Goal: Task Accomplishment & Management: Complete application form

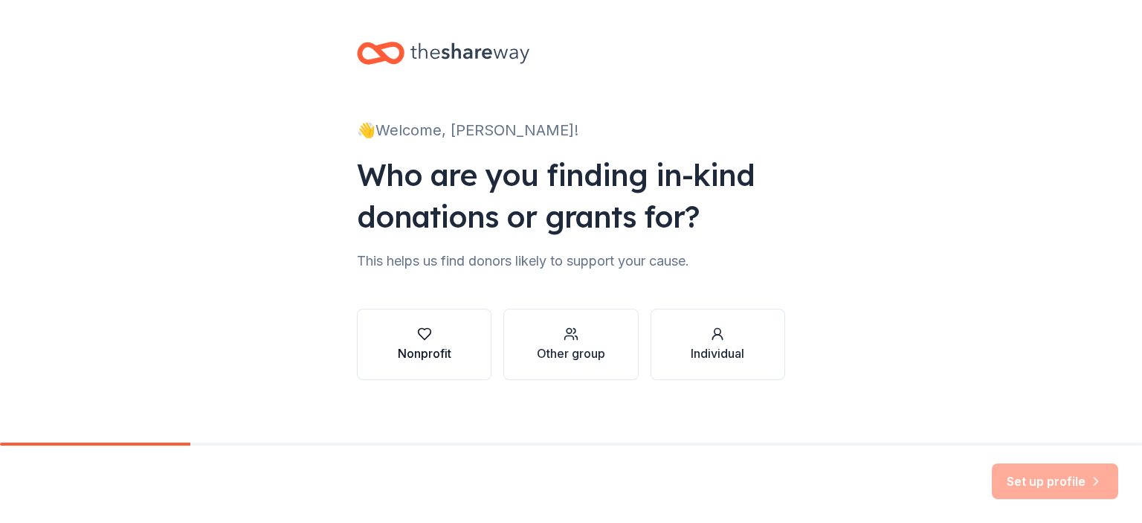
click at [417, 326] on icon "button" at bounding box center [424, 333] width 15 height 15
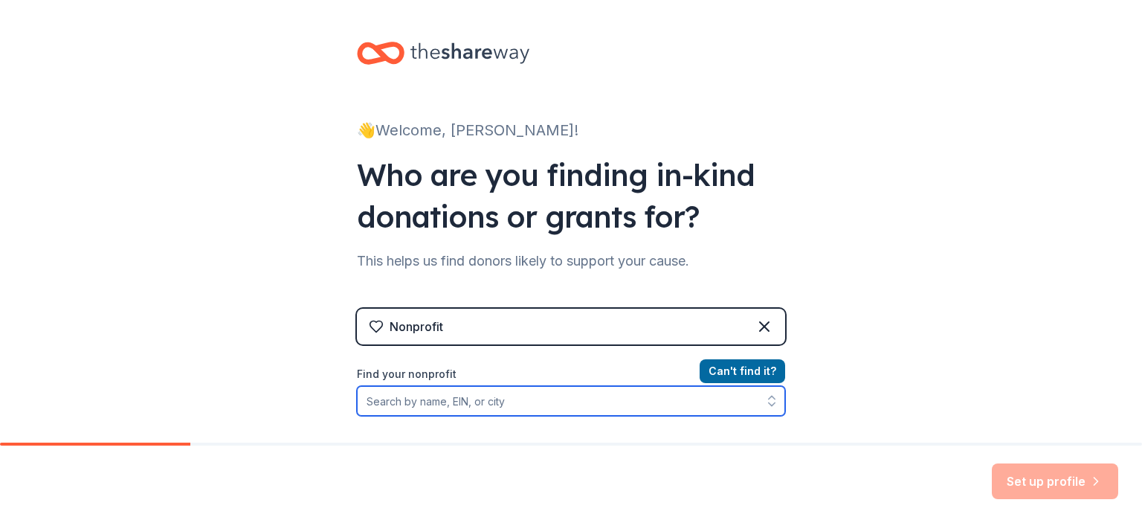
click at [454, 402] on input "Find your nonprofit" at bounding box center [571, 401] width 428 height 30
type input "washington high school booster"
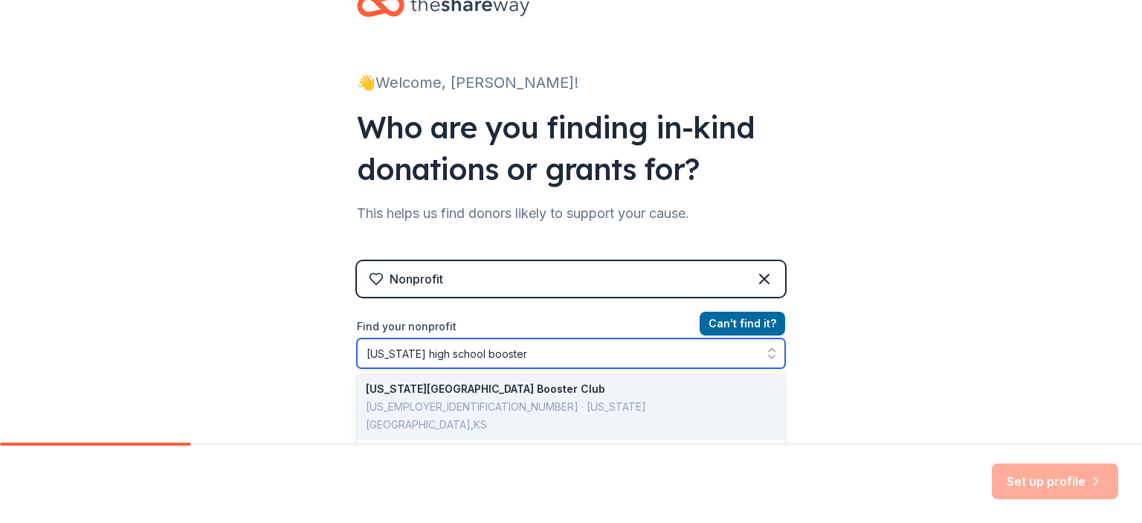
scroll to position [74, 0]
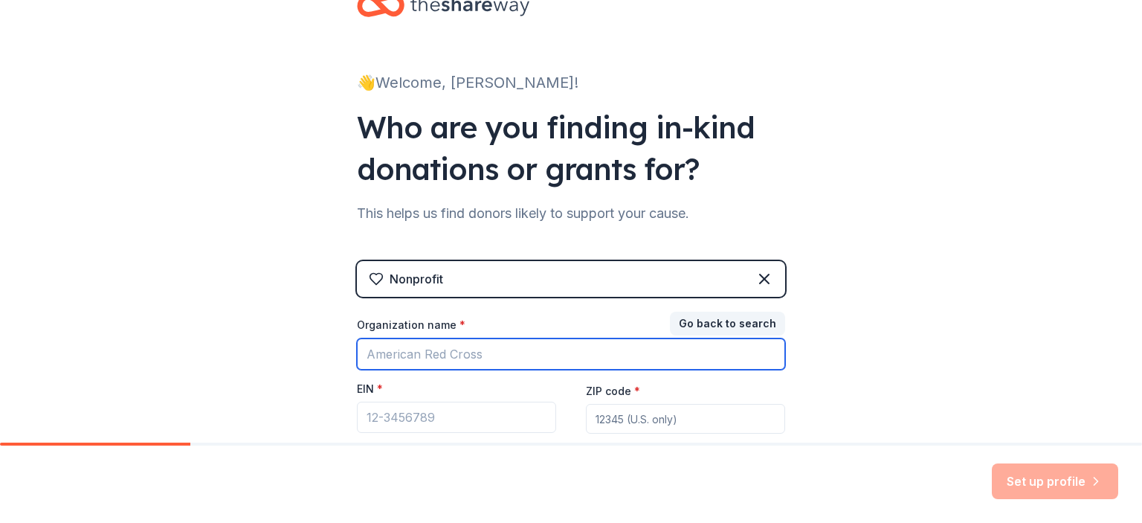
click at [449, 350] on input "Organization name *" at bounding box center [571, 353] width 428 height 31
type input "washington high school booster"
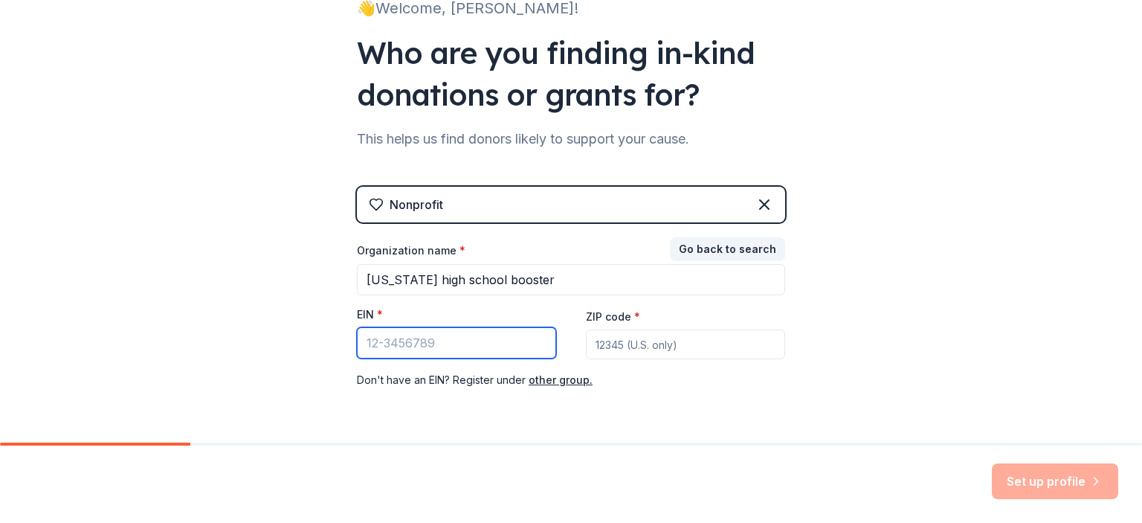
click at [389, 346] on input "EIN *" at bounding box center [456, 342] width 199 height 31
click at [382, 350] on input "EIN *" at bounding box center [456, 342] width 199 height 31
paste input "[US_EMPLOYER_IDENTIFICATION_NUMBER]"
type input "[US_EMPLOYER_IDENTIFICATION_NUMBER]"
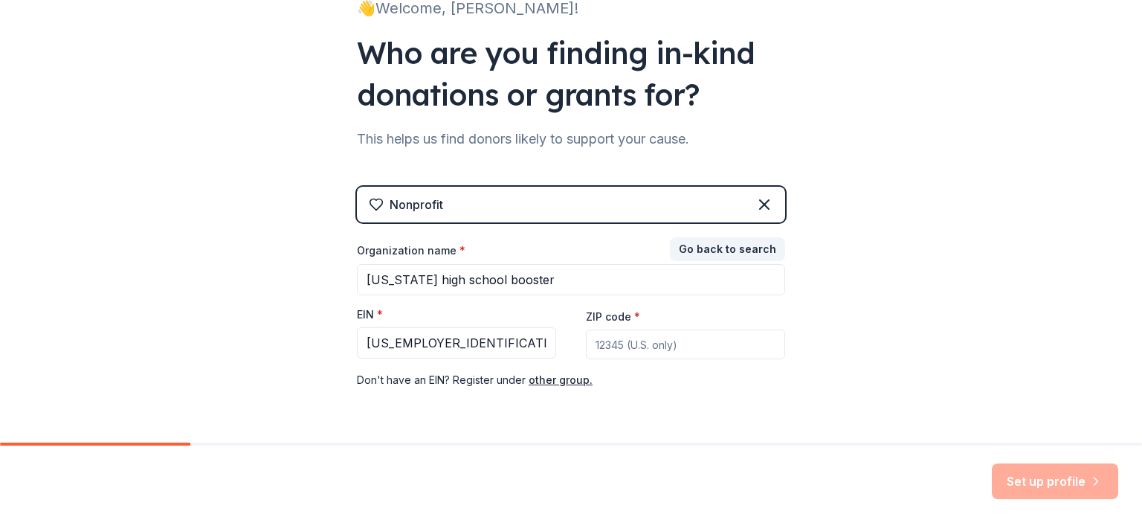
click at [605, 350] on input "ZIP code *" at bounding box center [685, 344] width 199 height 30
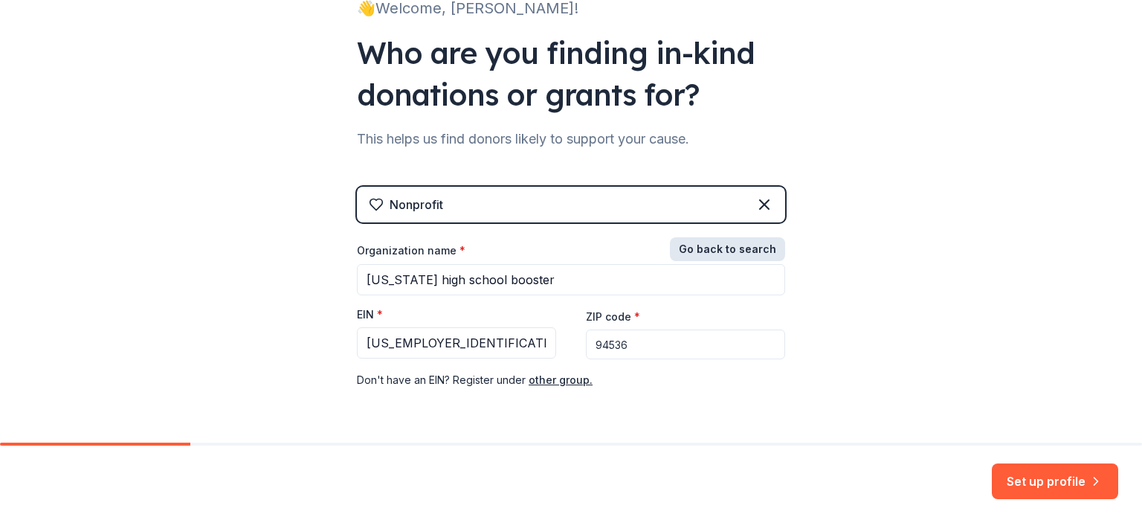
type input "94536"
click at [741, 249] on button "Go back to search" at bounding box center [727, 249] width 115 height 24
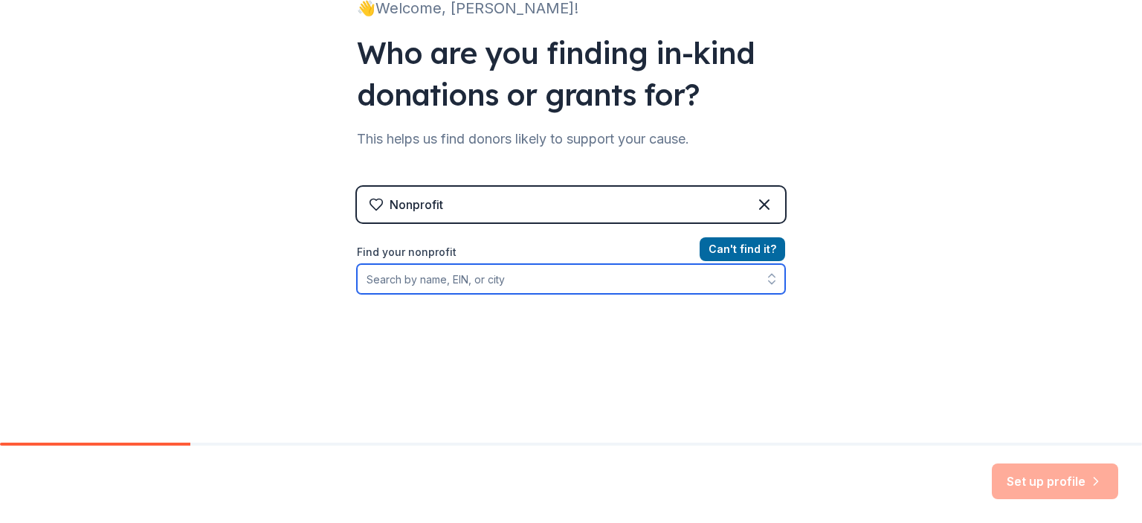
click at [465, 281] on input "Find your nonprofit" at bounding box center [571, 279] width 428 height 30
paste input "[US_EMPLOYER_IDENTIFICATION_NUMBER]"
type input "94-2927116"
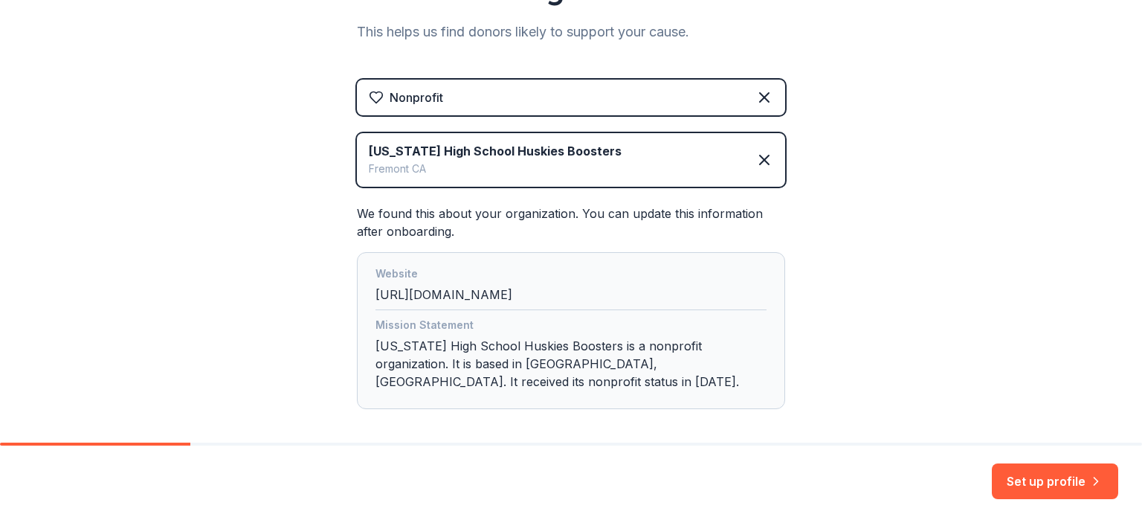
scroll to position [296, 0]
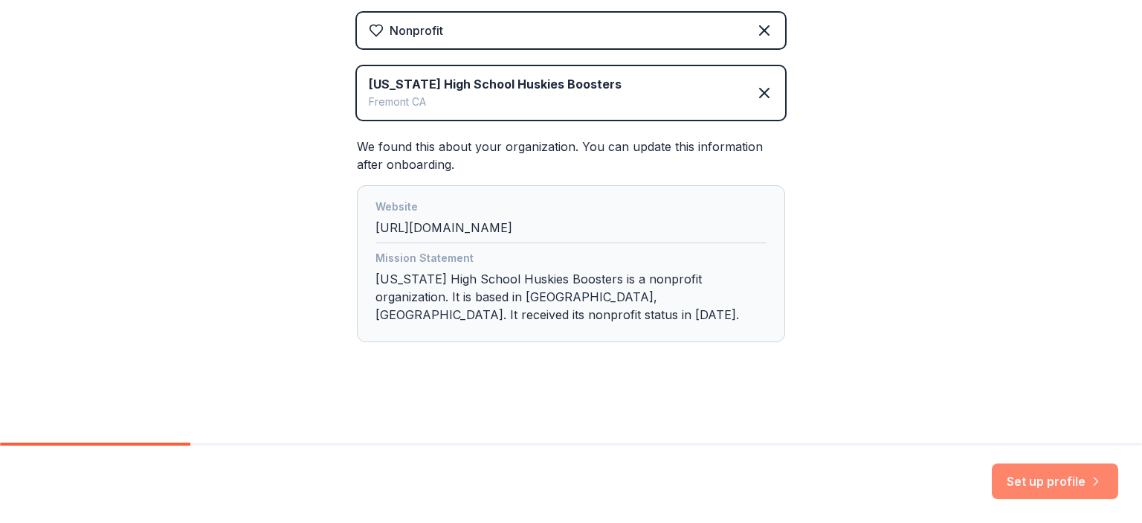
click at [1059, 478] on button "Set up profile" at bounding box center [1055, 481] width 126 height 36
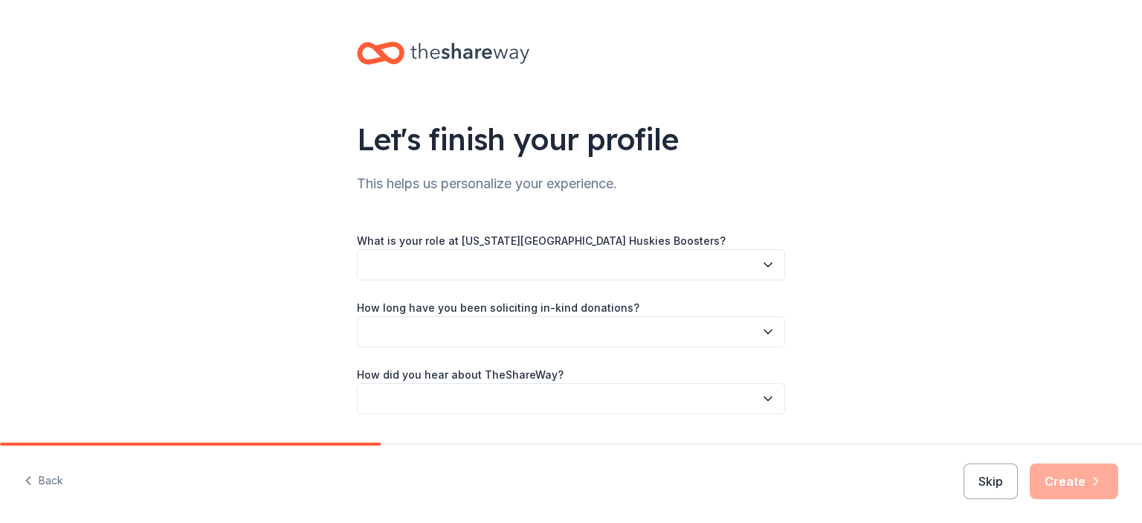
click at [516, 261] on button "button" at bounding box center [571, 264] width 428 height 31
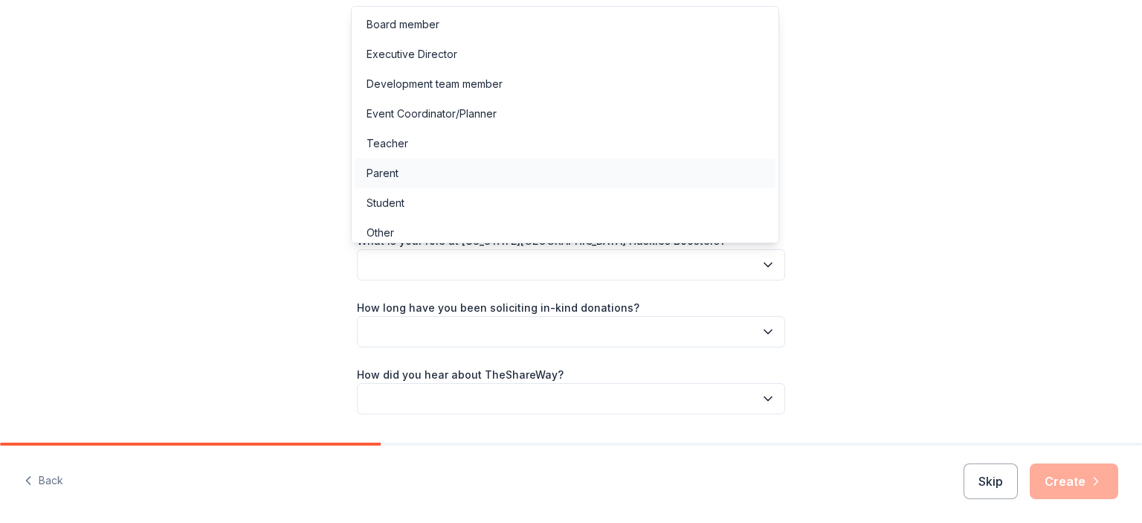
click at [396, 172] on div "Parent" at bounding box center [383, 173] width 32 height 18
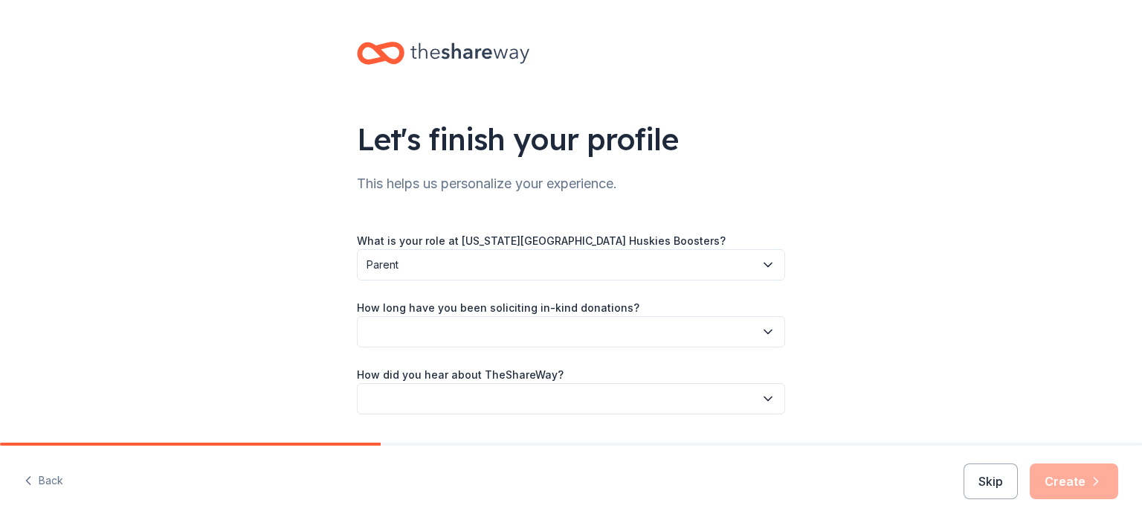
click at [425, 332] on button "button" at bounding box center [571, 331] width 428 height 31
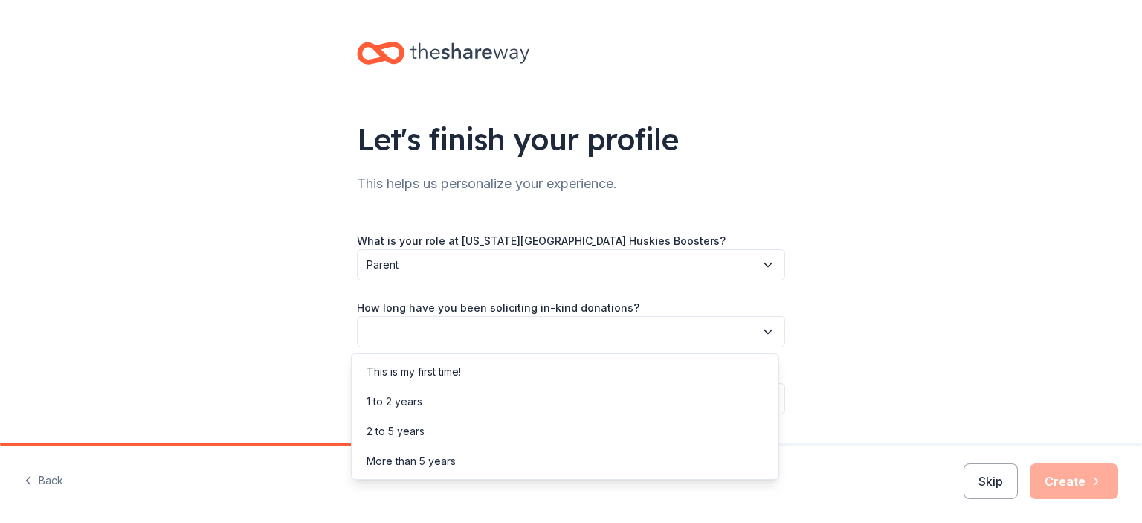
scroll to position [42, 0]
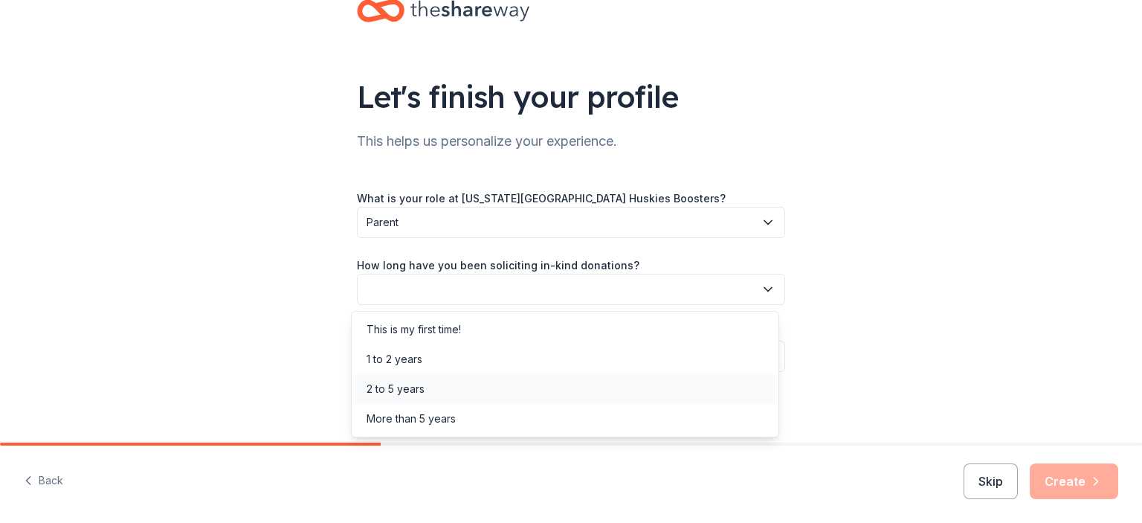
click at [388, 386] on div "2 to 5 years" at bounding box center [396, 389] width 58 height 18
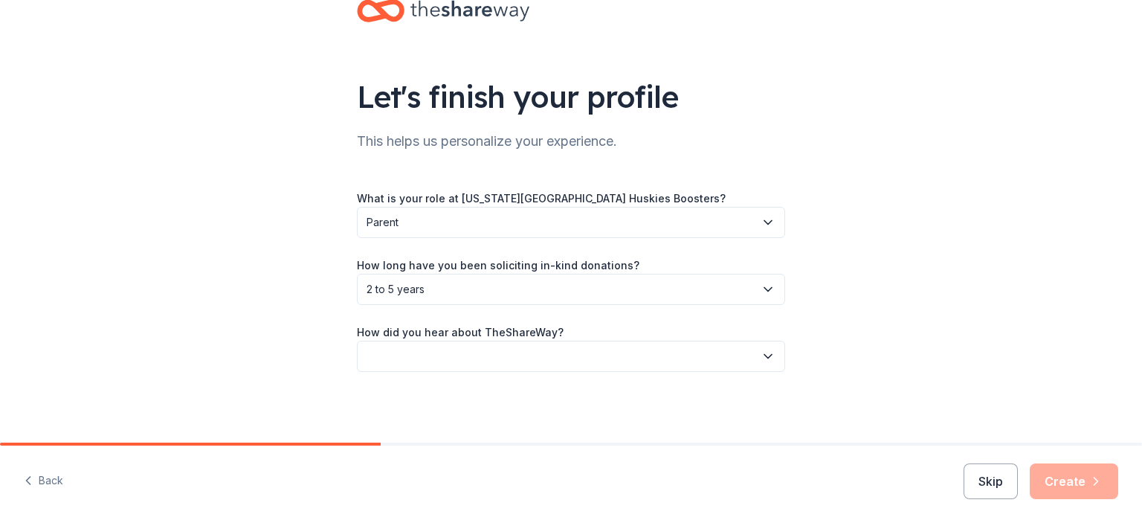
click at [404, 361] on button "button" at bounding box center [571, 356] width 428 height 31
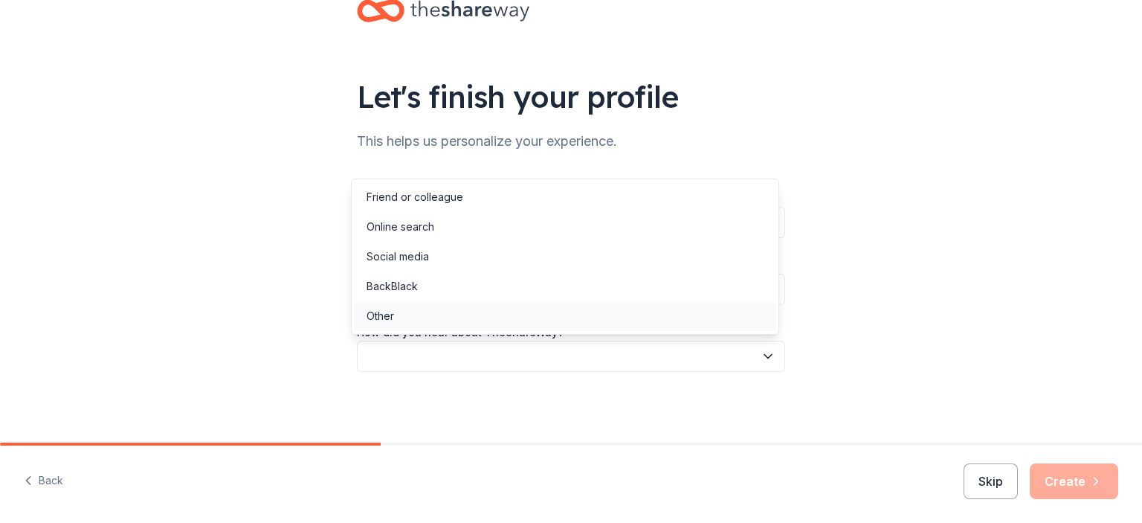
click at [374, 315] on div "Other" at bounding box center [381, 316] width 28 height 18
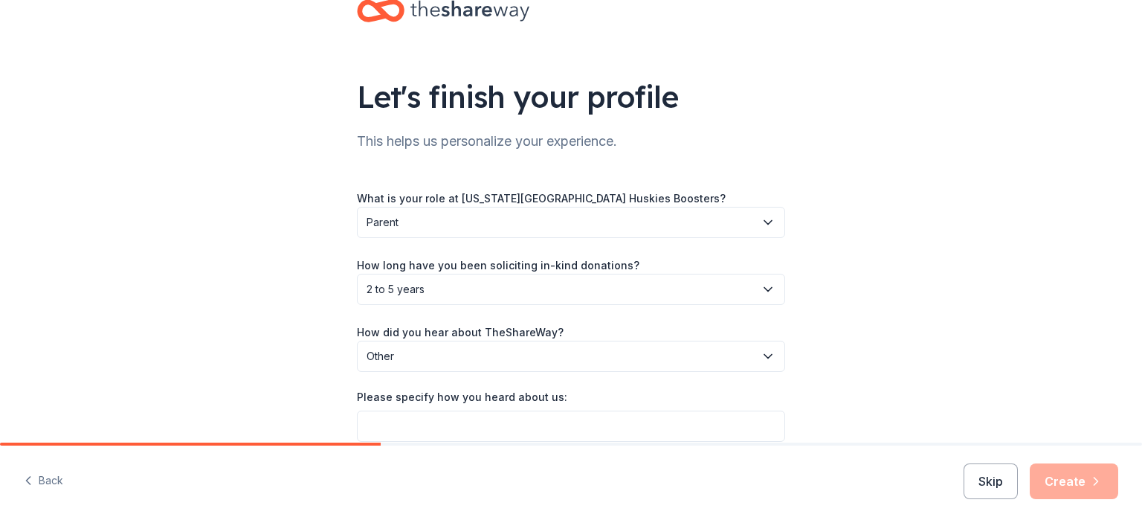
click at [428, 398] on label "Please specify how you heard about us:" at bounding box center [462, 397] width 210 height 15
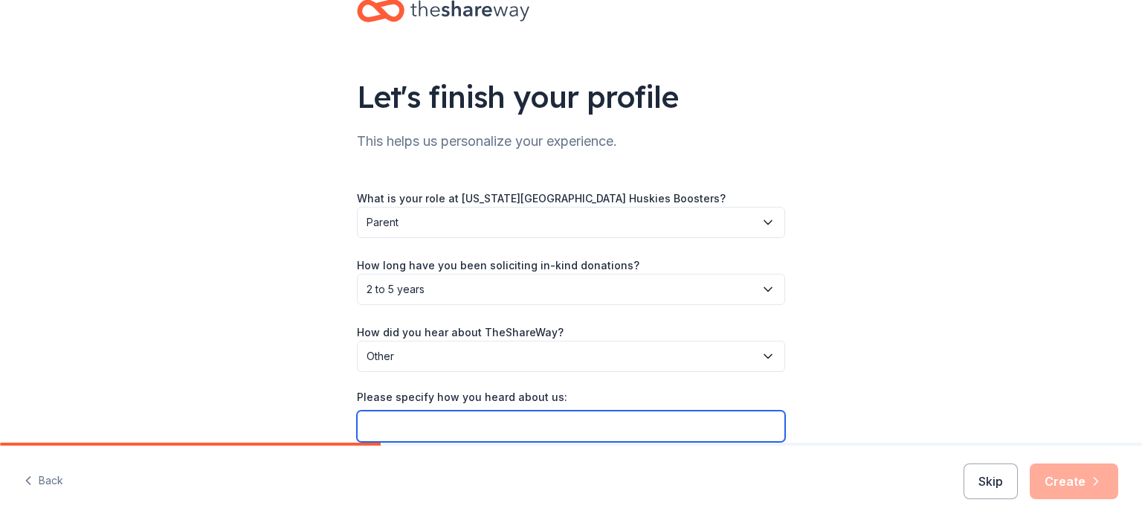
click at [428, 410] on input "Please specify how you heard about us:" at bounding box center [571, 425] width 428 height 31
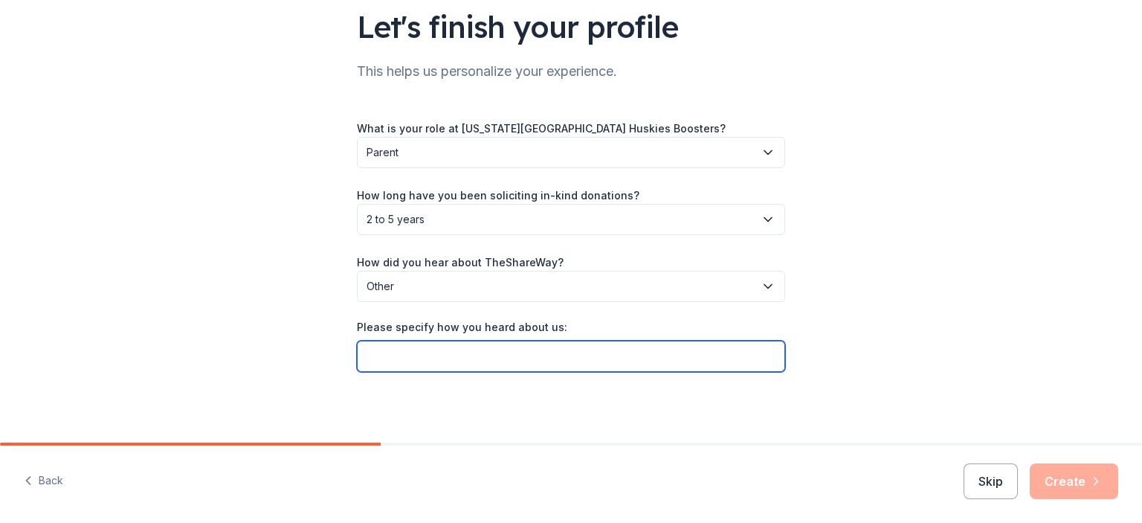
click at [406, 359] on input "Please specify how you heard about us:" at bounding box center [571, 356] width 428 height 31
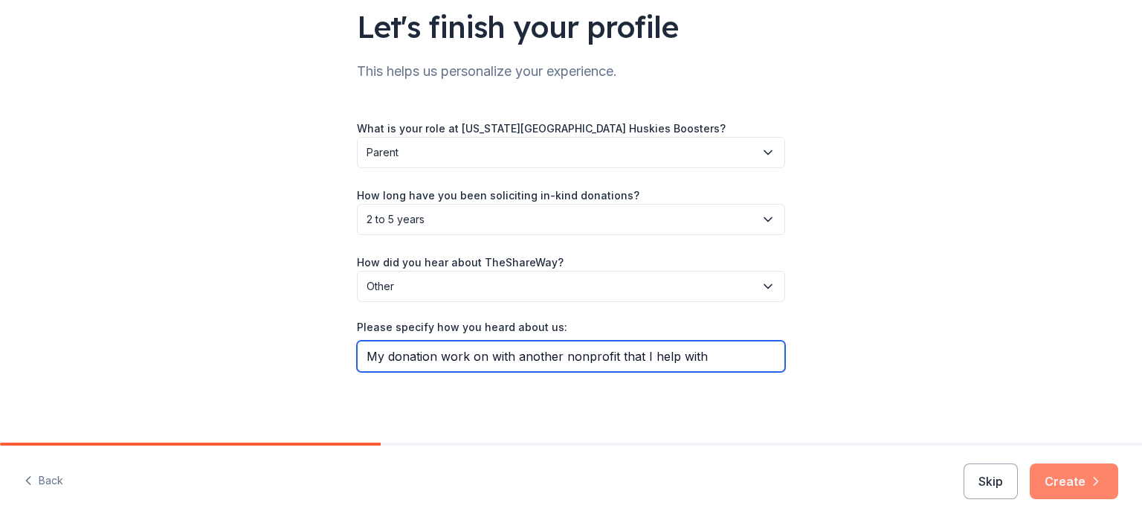
type input "My donation work on with another nonprofit that I help with"
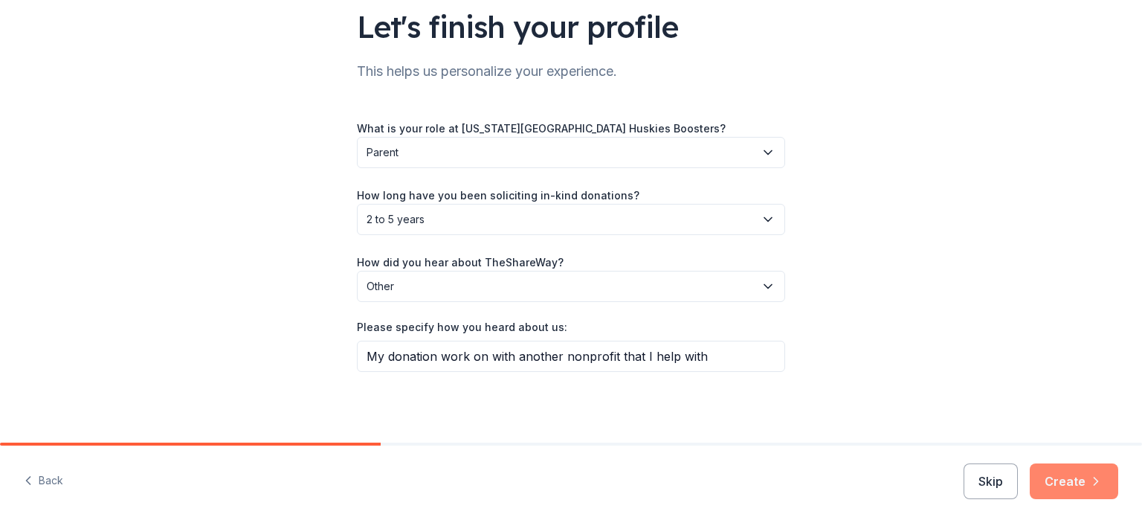
click at [1065, 474] on button "Create" at bounding box center [1074, 481] width 88 height 36
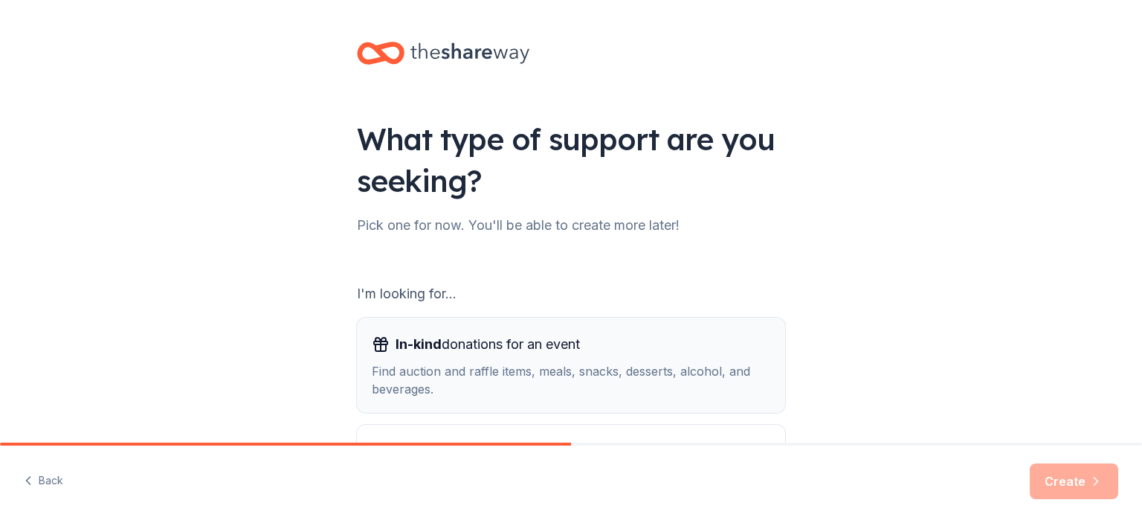
click at [467, 353] on span "In-kind donations for an event" at bounding box center [488, 344] width 184 height 24
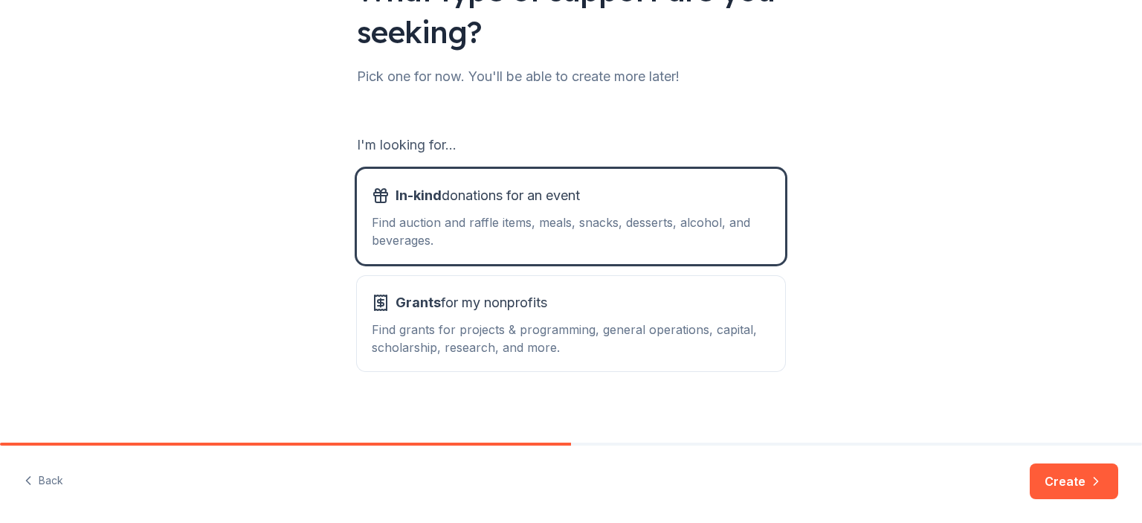
scroll to position [158, 0]
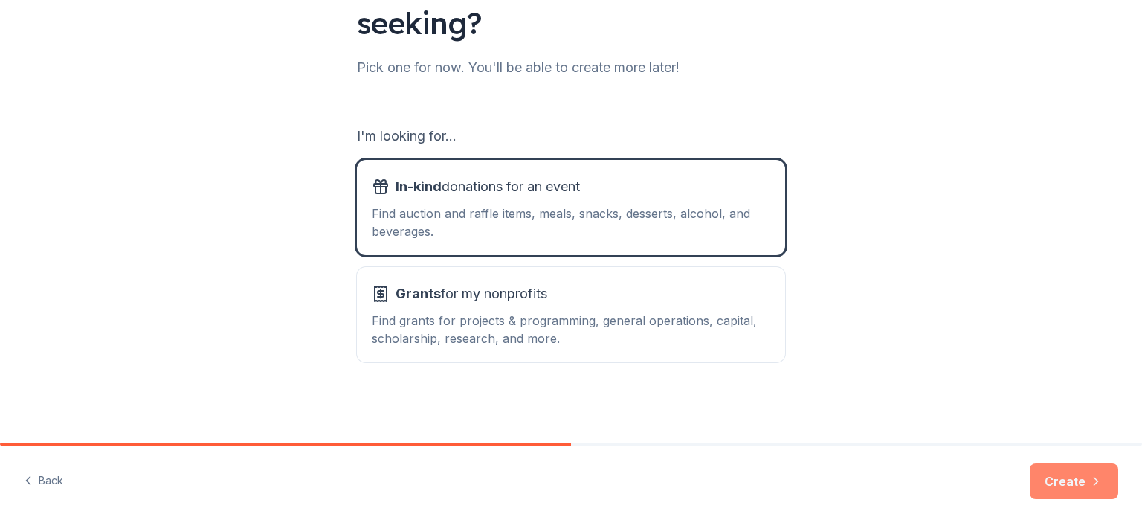
click at [1068, 477] on button "Create" at bounding box center [1074, 481] width 88 height 36
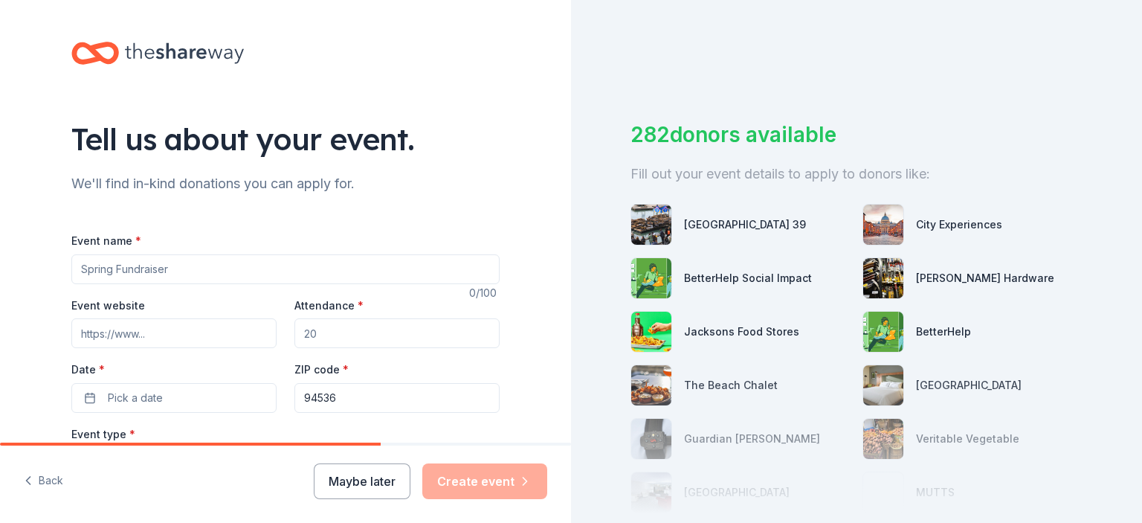
click at [128, 270] on input "Event name *" at bounding box center [285, 269] width 428 height 30
click at [196, 264] on input "Crab Feed Fundraiswer" at bounding box center [285, 269] width 428 height 30
type input "Crab Feed Fundraiser"
click at [158, 338] on input "Event website" at bounding box center [173, 333] width 205 height 30
click at [153, 332] on input "Event website" at bounding box center [173, 333] width 205 height 30
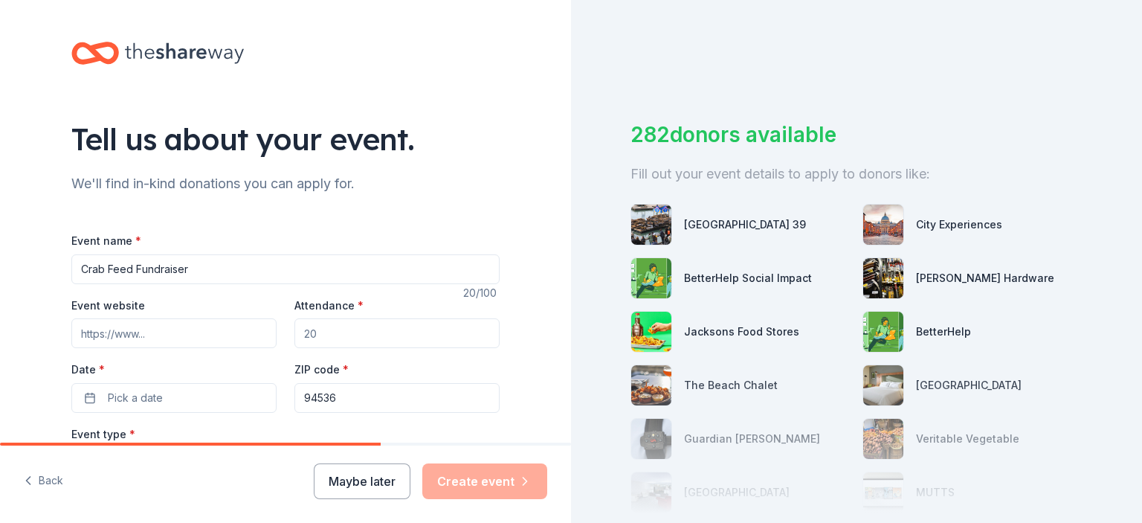
click at [127, 340] on input "Event website" at bounding box center [173, 333] width 205 height 30
paste input "https://www.whsbooster.net/crab-feed"
type input "https://www.whsbooster.net/crab-feed"
click at [336, 332] on input "Attendance *" at bounding box center [396, 333] width 205 height 30
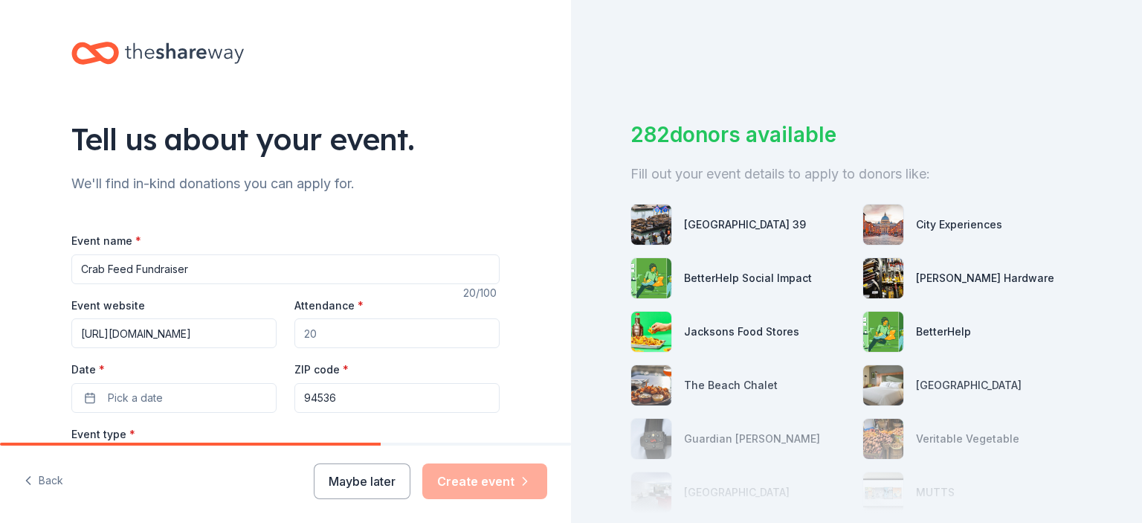
scroll to position [0, 0]
type input "300"
click at [143, 404] on span "Pick a date" at bounding box center [135, 398] width 55 height 18
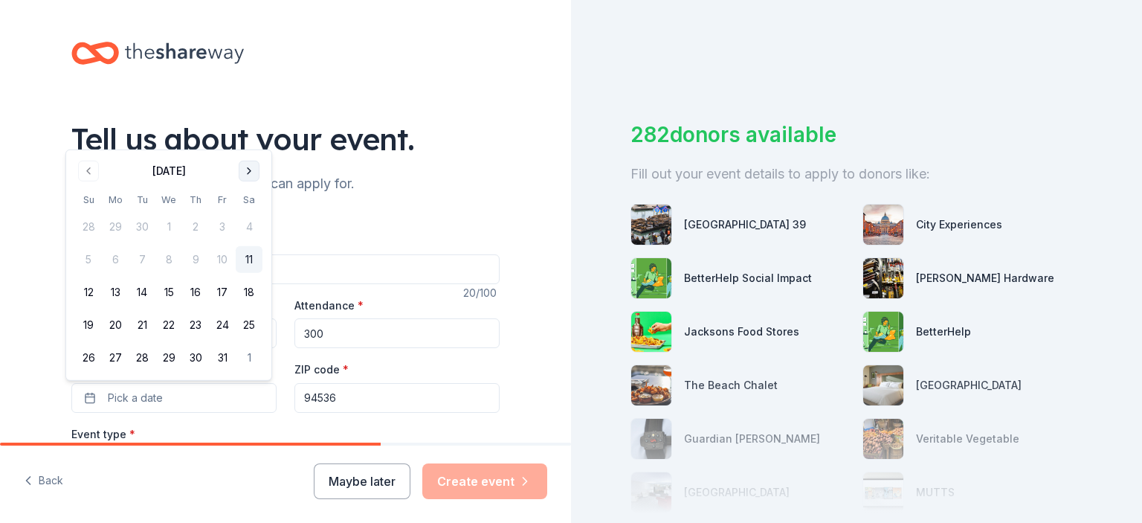
click at [244, 170] on button "Go to next month" at bounding box center [249, 171] width 21 height 21
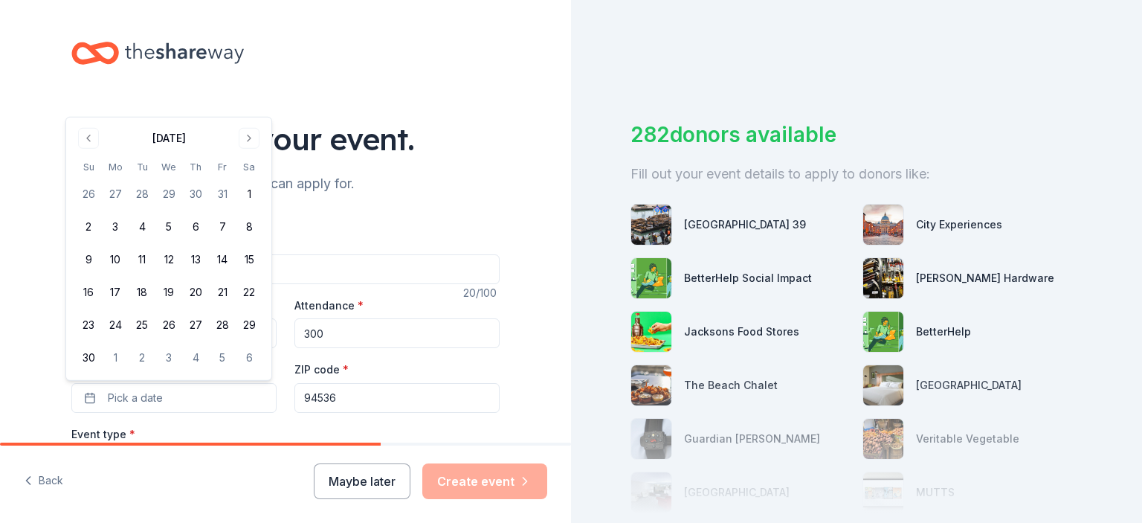
click at [248, 173] on th "Sa" at bounding box center [249, 167] width 27 height 16
click at [244, 142] on button "Go to next month" at bounding box center [249, 138] width 21 height 21
click at [244, 142] on div "Tell us about your event." at bounding box center [285, 139] width 428 height 42
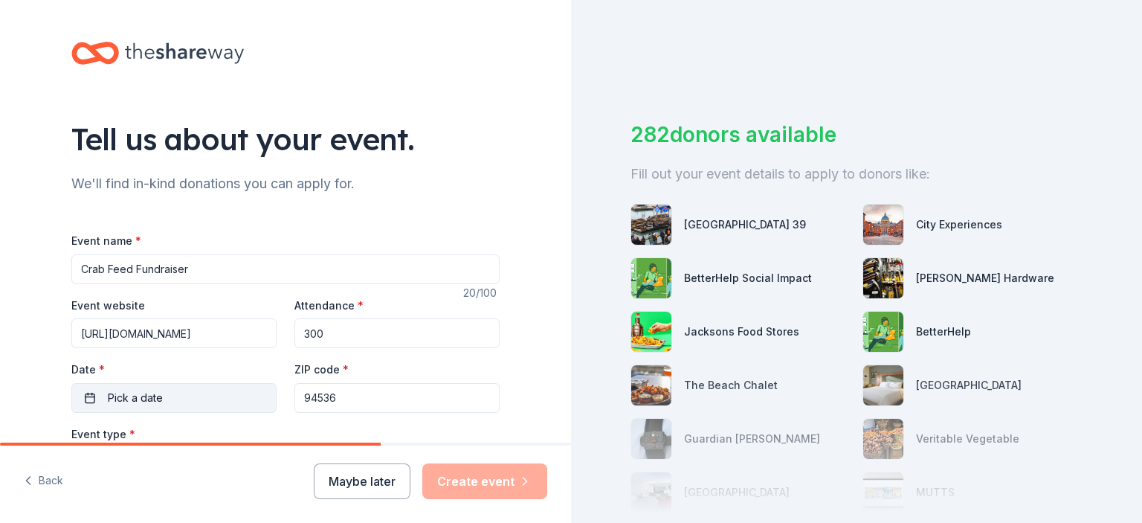
click at [170, 396] on button "Pick a date" at bounding box center [173, 398] width 205 height 30
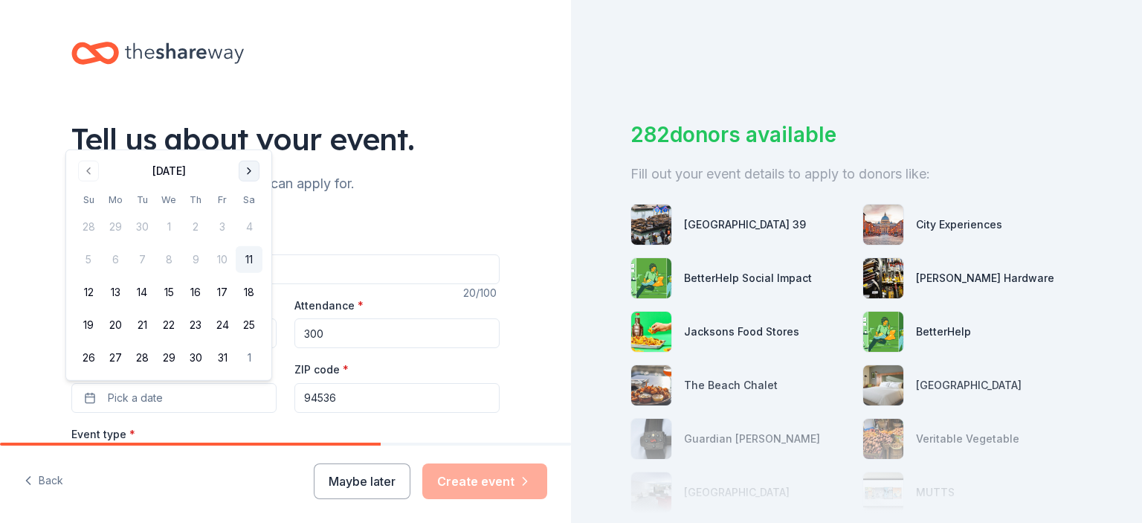
click at [247, 172] on button "Go to next month" at bounding box center [249, 171] width 21 height 21
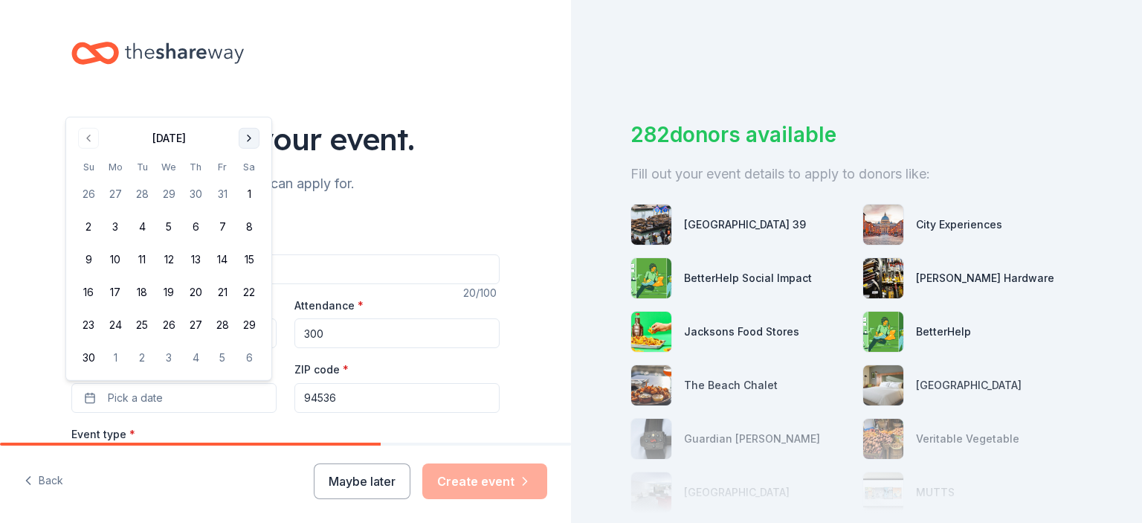
click at [249, 146] on button "Go to next month" at bounding box center [249, 138] width 21 height 21
click at [251, 171] on button "Go to next month" at bounding box center [249, 171] width 21 height 21
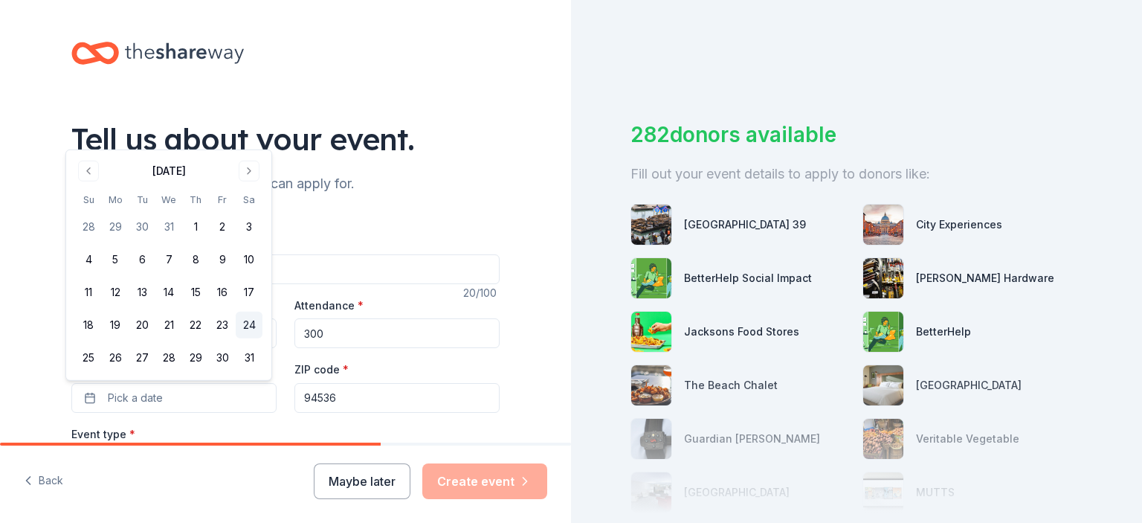
click at [248, 323] on button "24" at bounding box center [249, 325] width 27 height 27
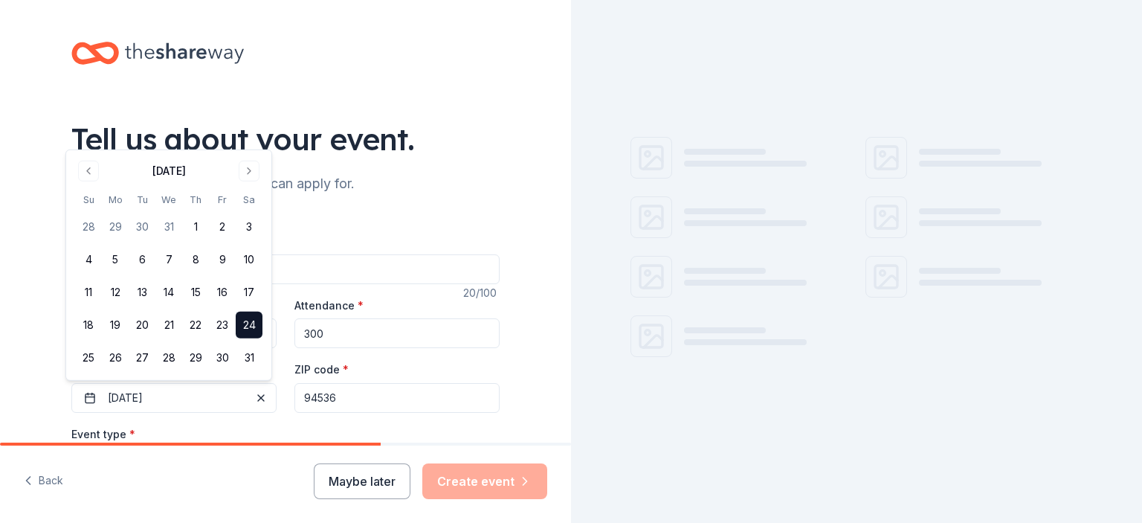
scroll to position [149, 0]
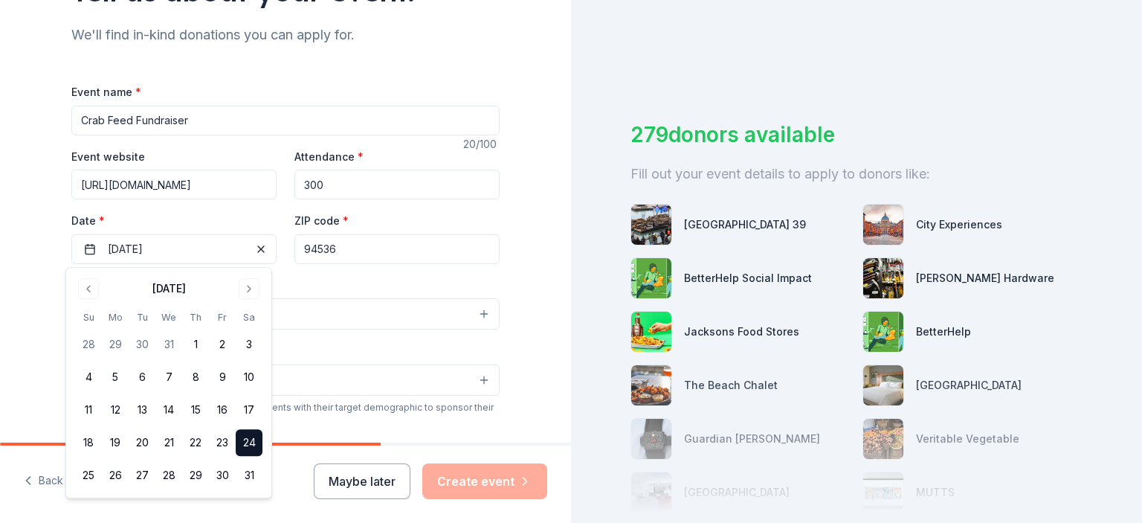
click at [240, 441] on button "24" at bounding box center [249, 442] width 27 height 27
click at [249, 442] on button "24" at bounding box center [249, 442] width 27 height 27
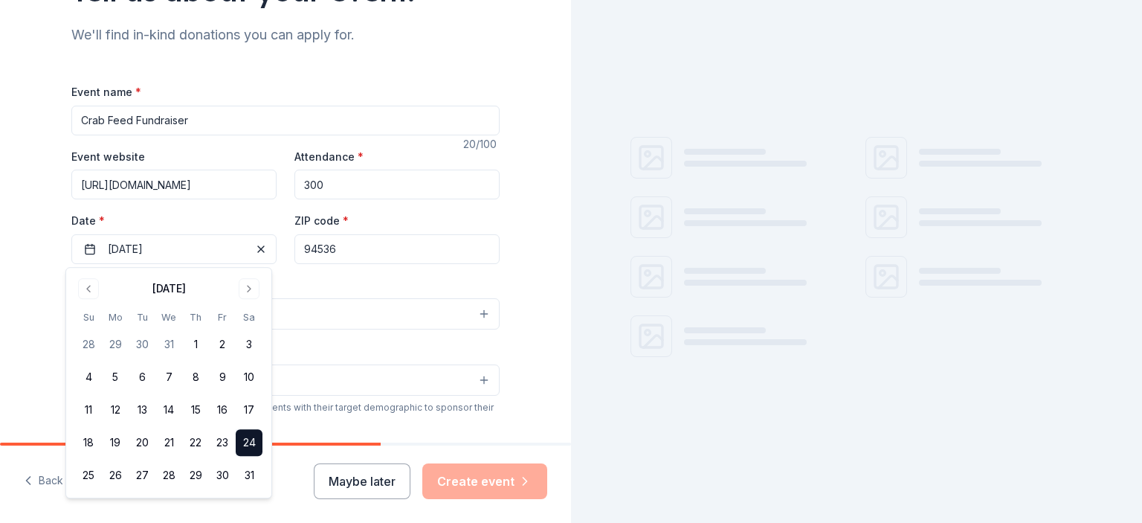
click at [307, 285] on div "Event type * Select" at bounding box center [285, 303] width 428 height 54
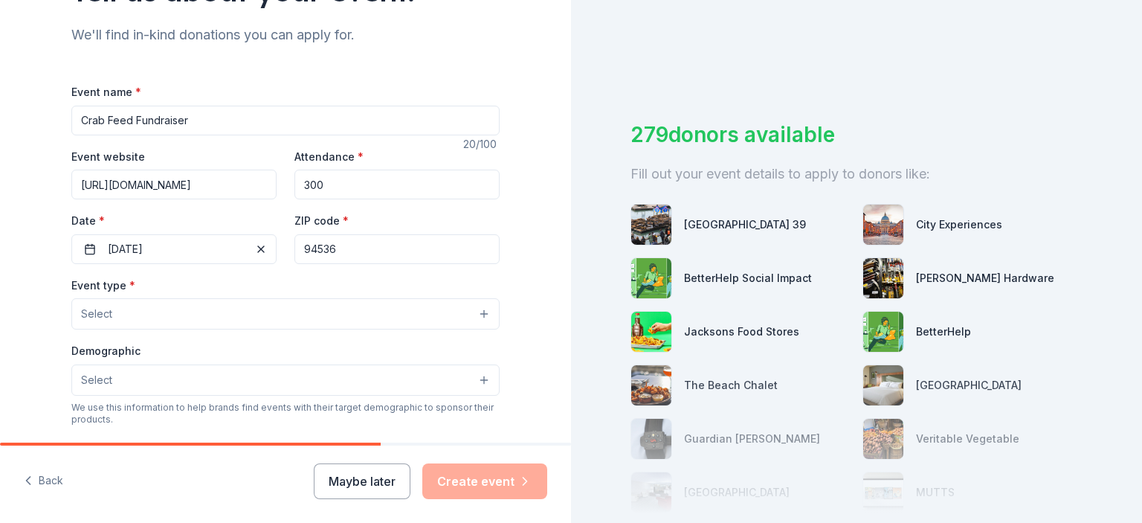
click at [150, 317] on button "Select" at bounding box center [285, 313] width 428 height 31
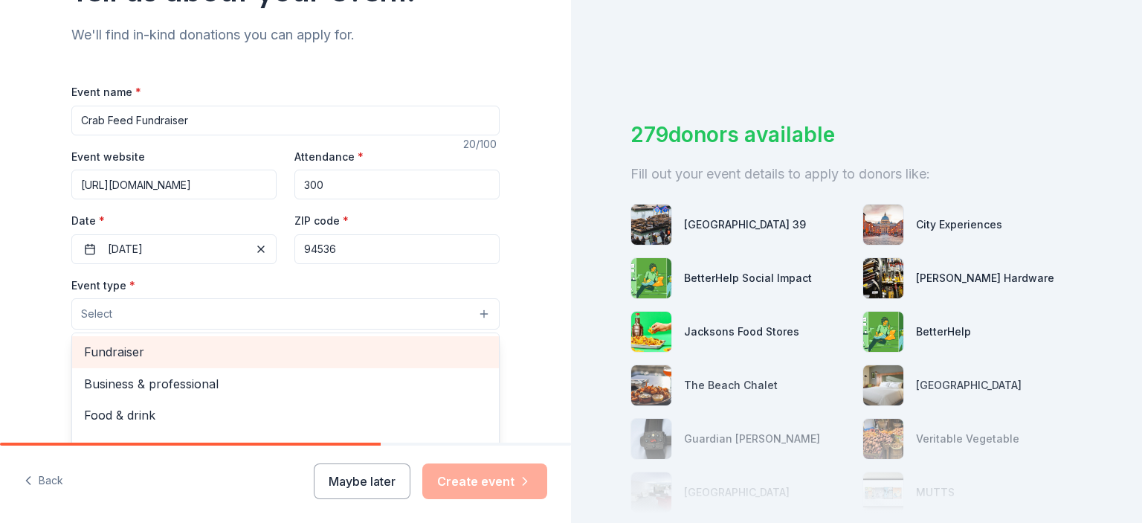
click at [129, 348] on span "Fundraiser" at bounding box center [285, 351] width 403 height 19
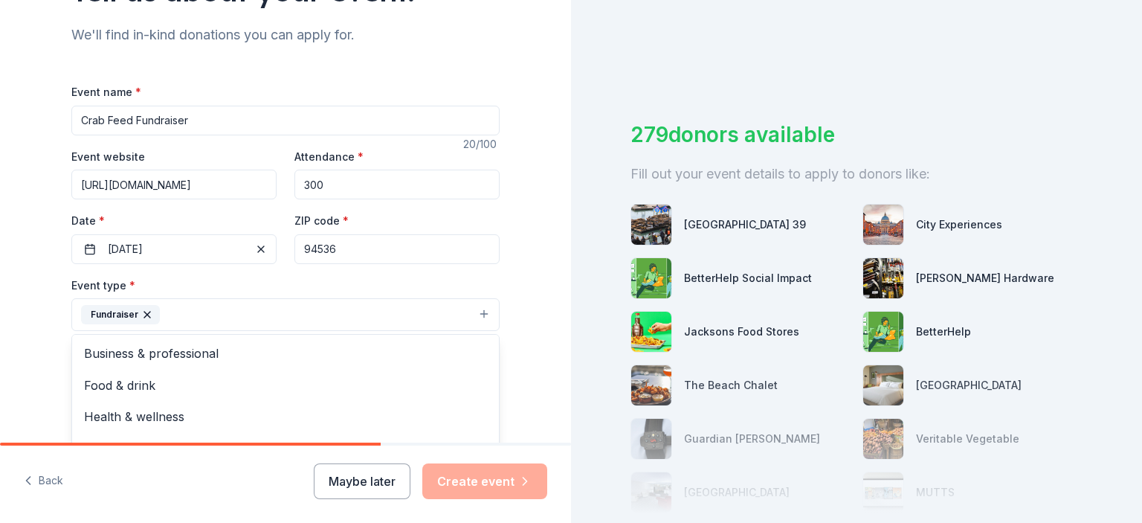
click at [48, 332] on div "Tell us about your event. We'll find in-kind donations you can apply for. Event…" at bounding box center [286, 346] width 476 height 991
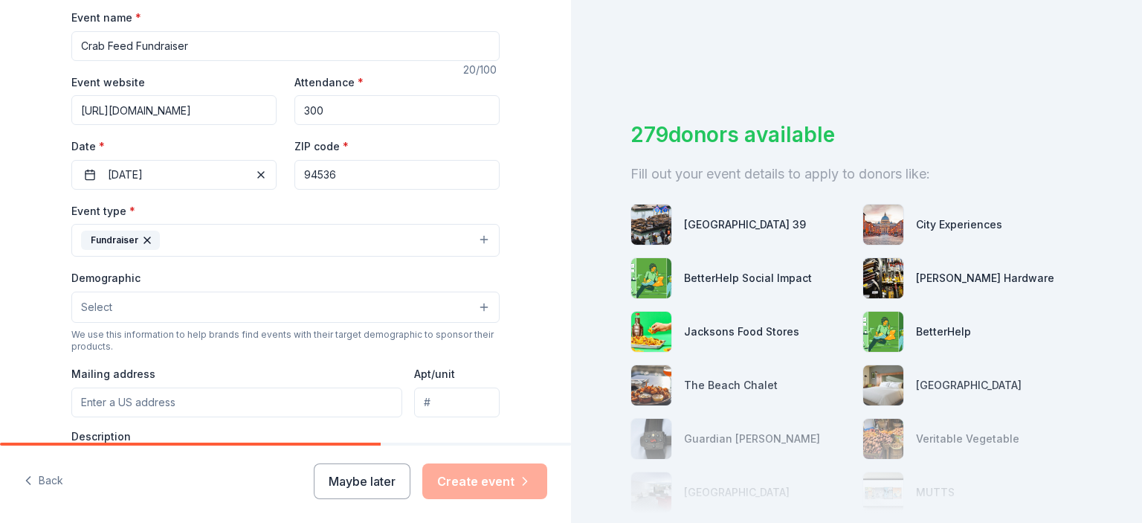
scroll to position [297, 0]
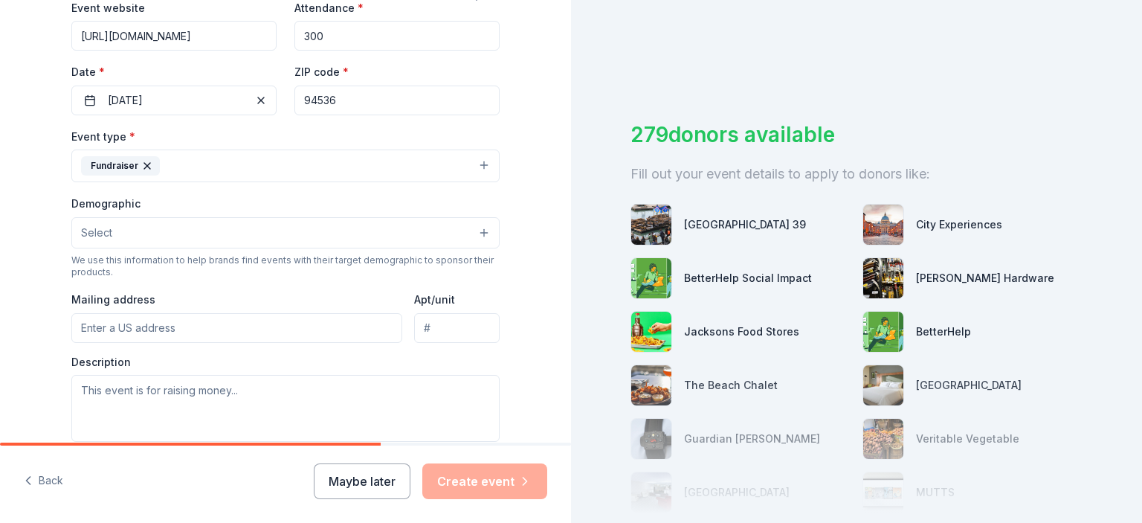
click at [160, 233] on button "Select" at bounding box center [285, 232] width 428 height 31
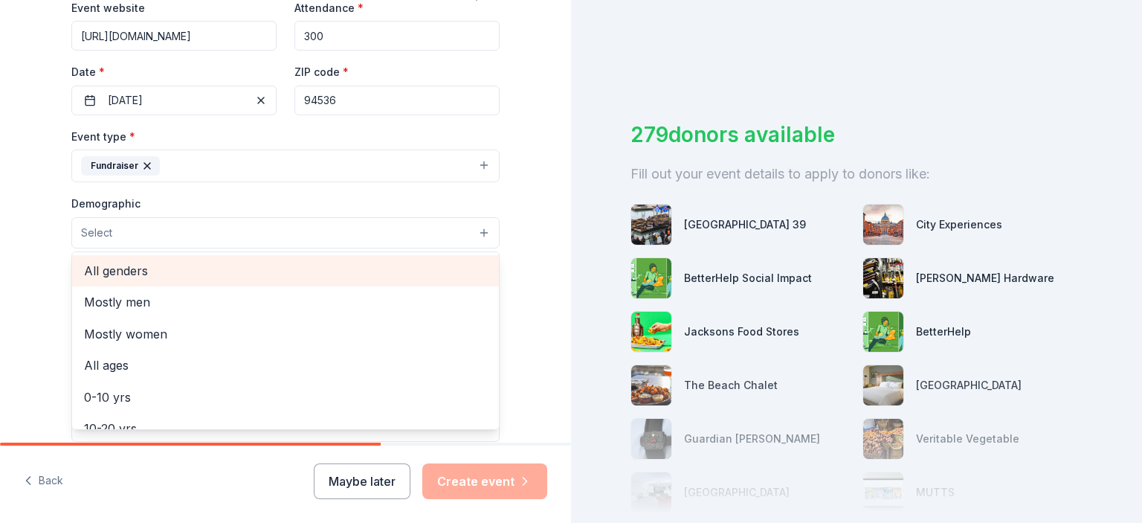
click at [152, 267] on span "All genders" at bounding box center [285, 270] width 403 height 19
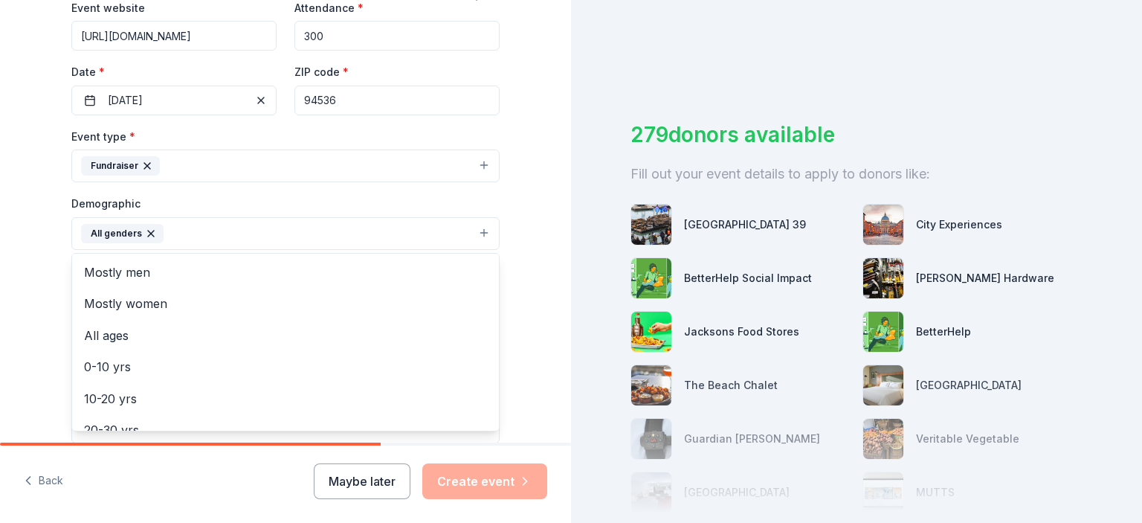
click at [54, 261] on div "Tell us about your event. We'll find in-kind donations you can apply for. Event…" at bounding box center [286, 199] width 476 height 993
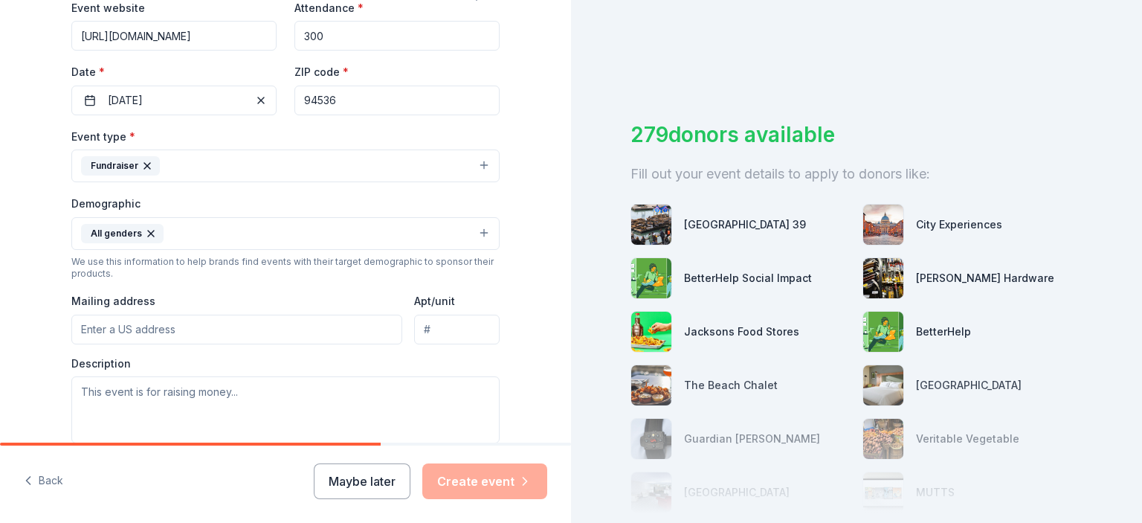
click at [101, 329] on input "Mailing address" at bounding box center [236, 329] width 331 height 30
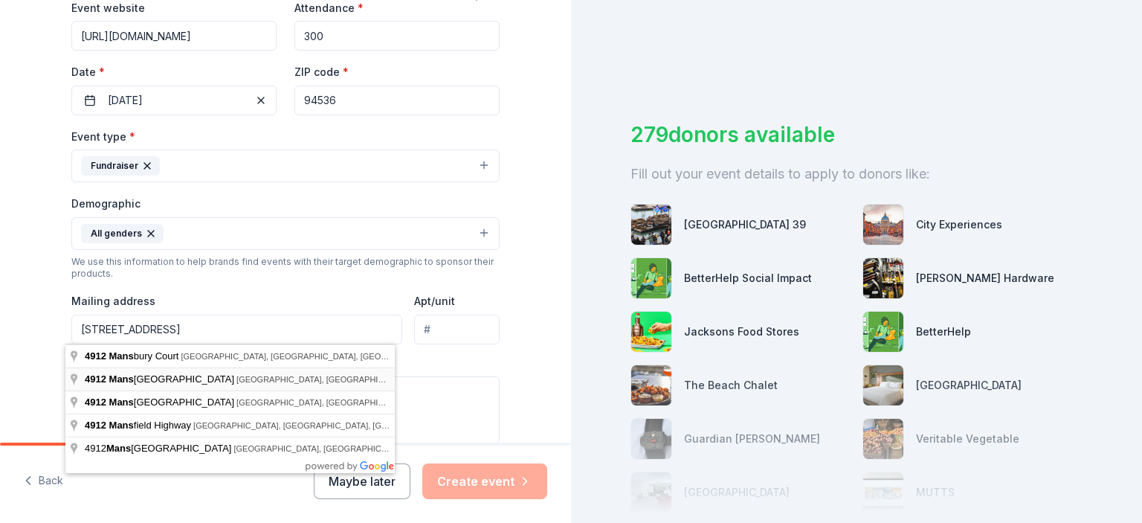
type input "4912 Mansbury Street, Fremont, CA, 94538"
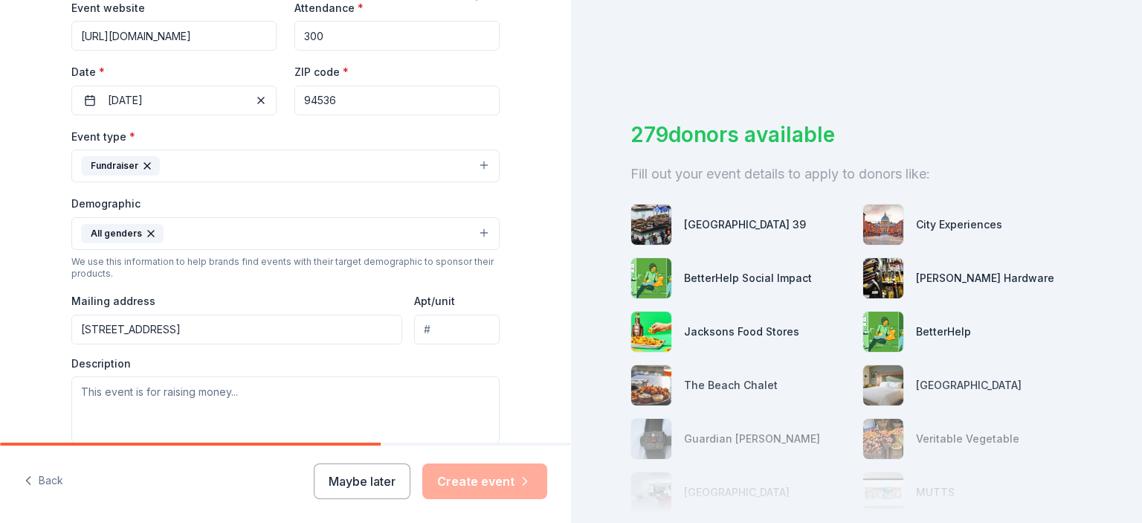
scroll to position [372, 0]
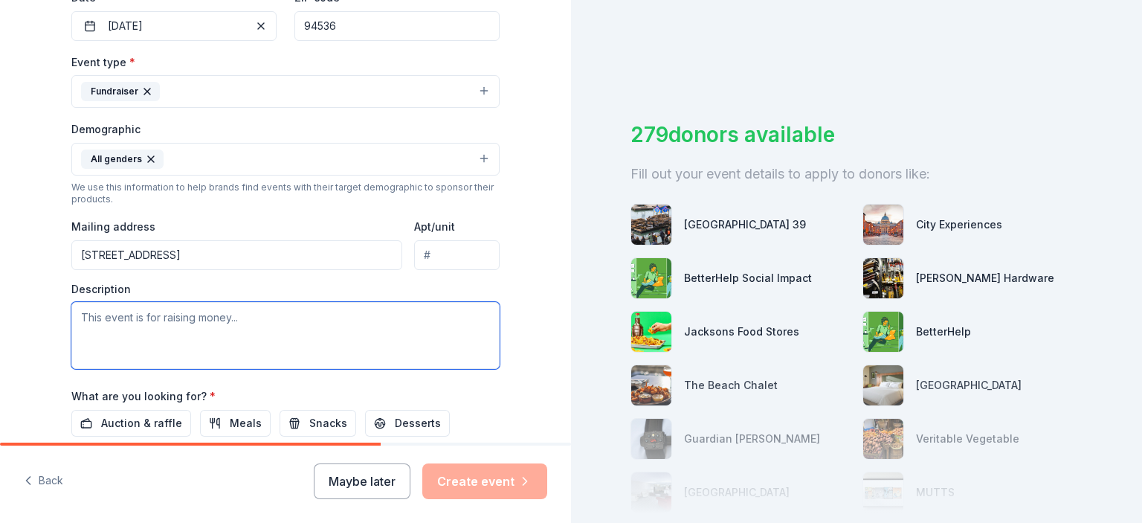
click at [119, 323] on textarea at bounding box center [285, 335] width 428 height 67
click at [161, 312] on textarea at bounding box center [285, 335] width 428 height 67
paste textarea "our annual Crab Feed Fundraiser event January 25, 2025. This event is our large…"
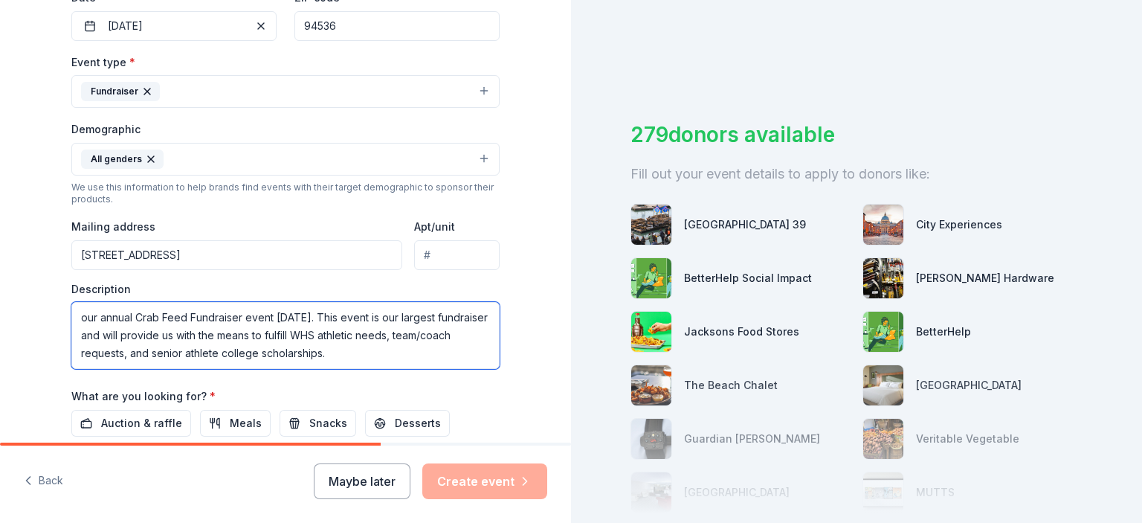
click at [83, 314] on textarea "our annual Crab Feed Fundraiser event January 25, 2025. This event is our large…" at bounding box center [285, 335] width 428 height 67
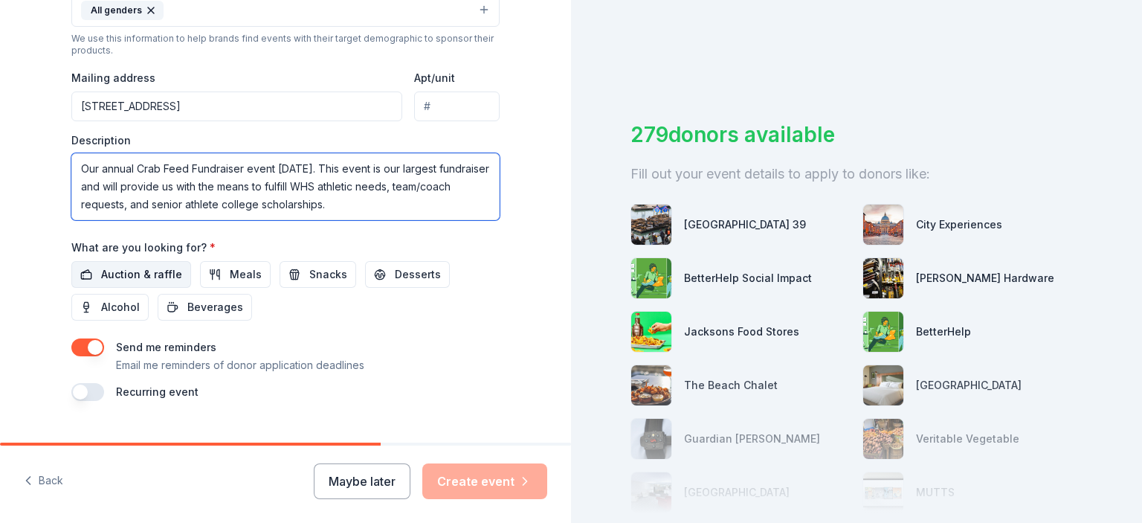
type textarea "Our annual Crab Feed Fundraiser event January 25, 2025. This event is our large…"
click at [116, 275] on span "Auction & raffle" at bounding box center [141, 274] width 81 height 18
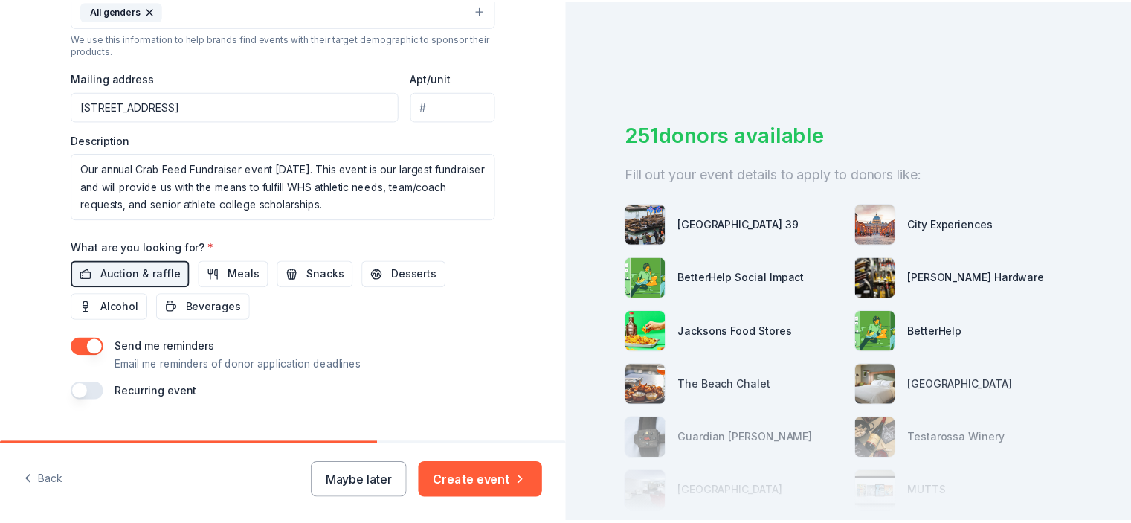
scroll to position [549, 0]
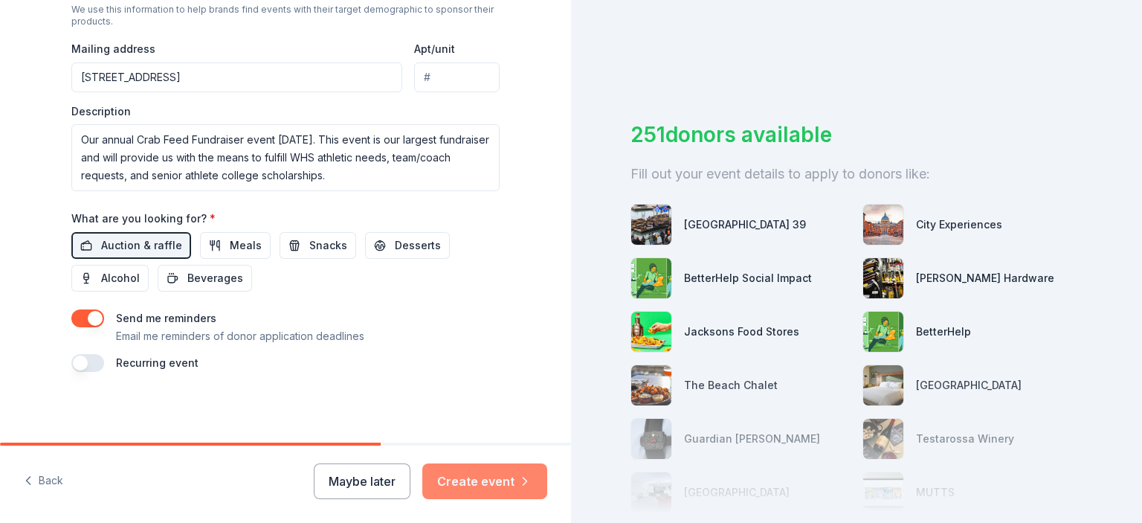
click at [479, 483] on button "Create event" at bounding box center [484, 481] width 125 height 36
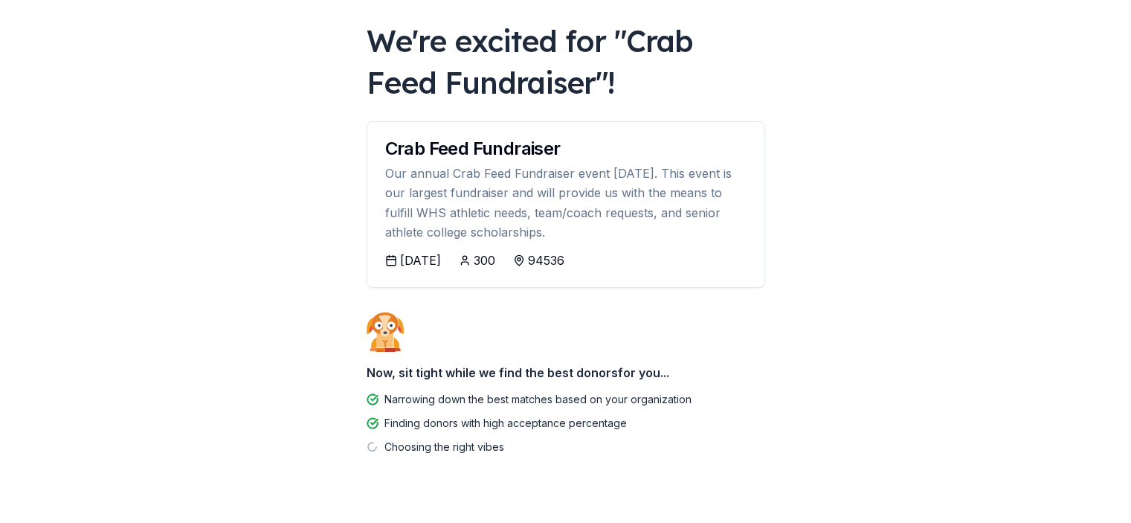
scroll to position [105, 0]
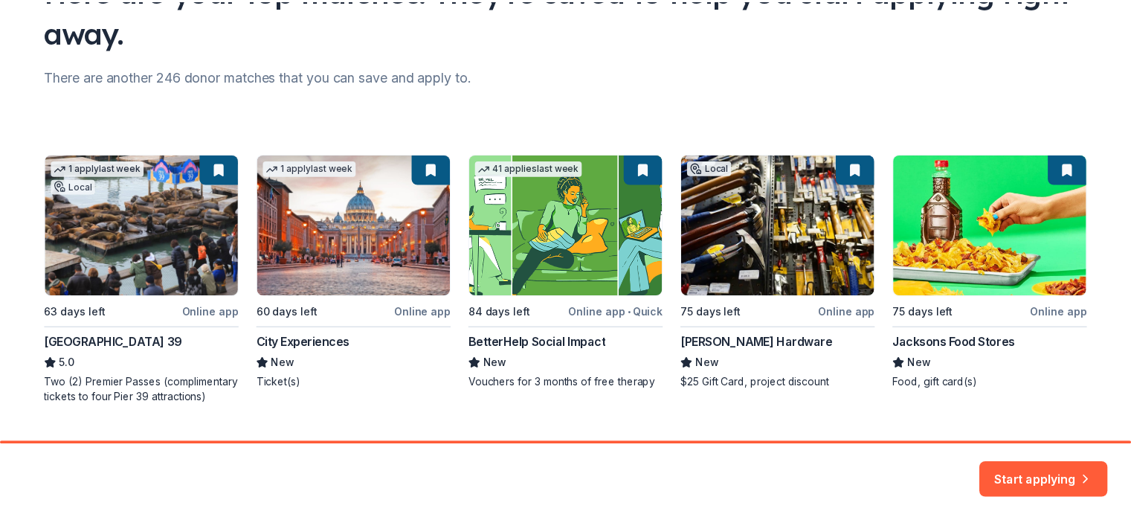
scroll to position [182, 0]
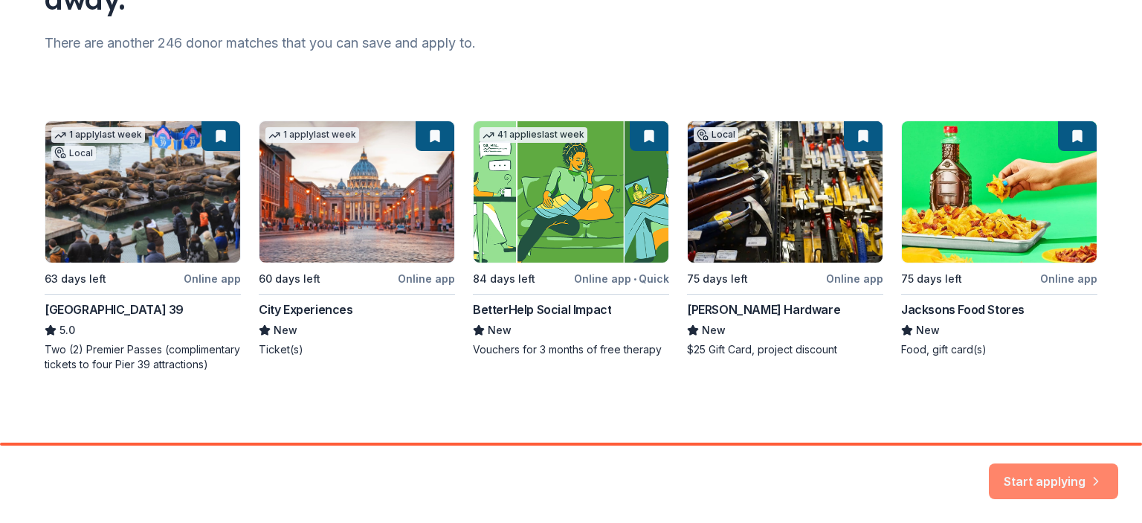
click at [1035, 469] on button "Start applying" at bounding box center [1053, 472] width 129 height 36
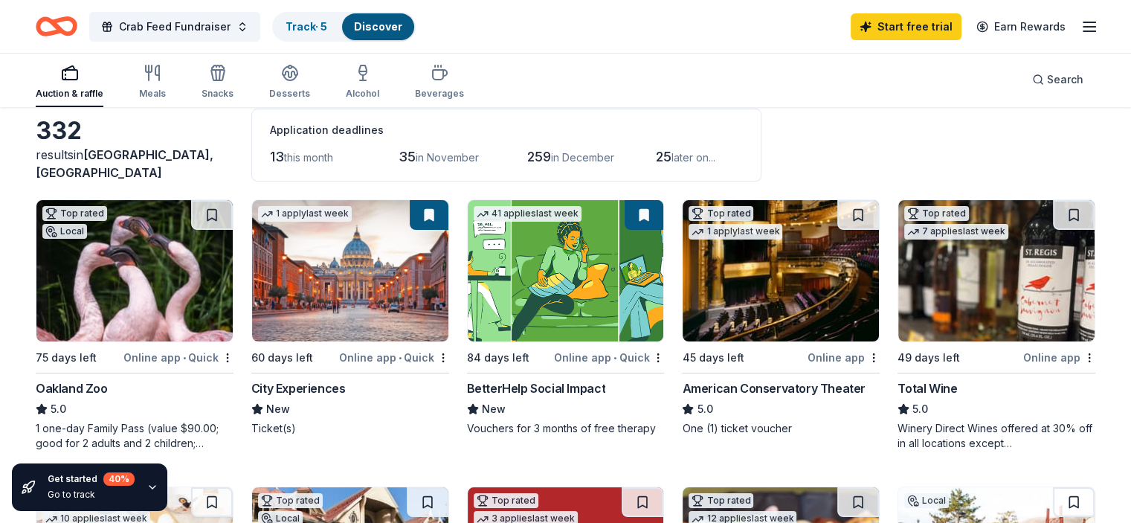
scroll to position [149, 0]
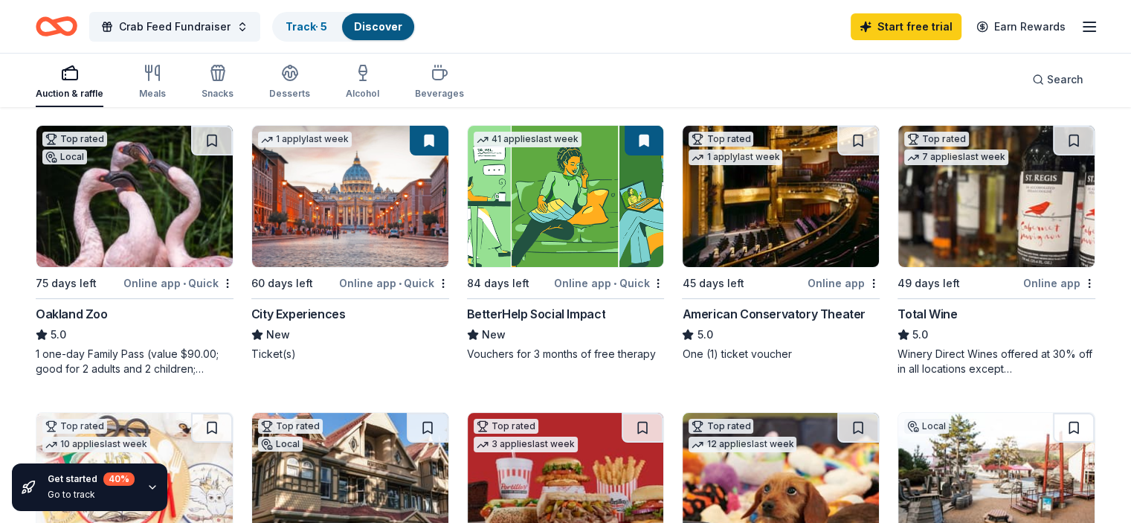
click at [160, 193] on img at bounding box center [134, 196] width 196 height 141
click at [1080, 20] on icon "button" at bounding box center [1089, 27] width 18 height 18
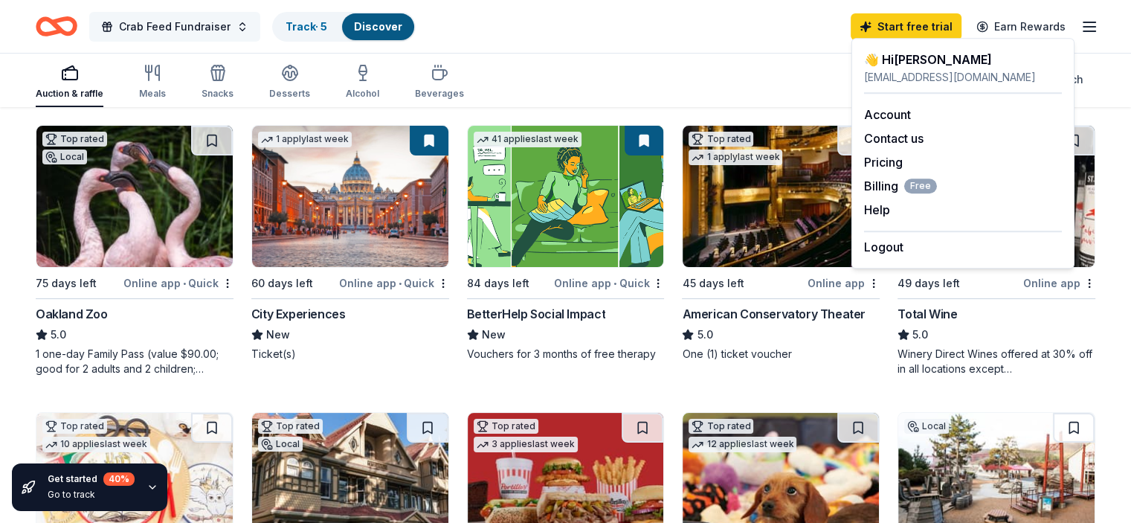
click at [230, 29] on span "Crab Feed Fundraiser" at bounding box center [175, 27] width 112 height 18
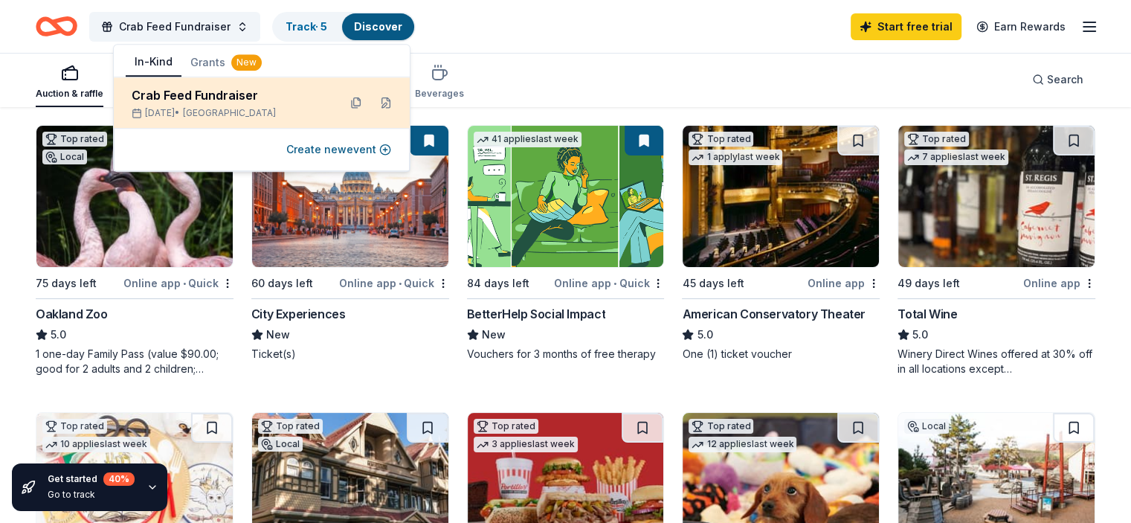
click at [232, 102] on div "Crab Feed Fundraiser" at bounding box center [229, 95] width 195 height 18
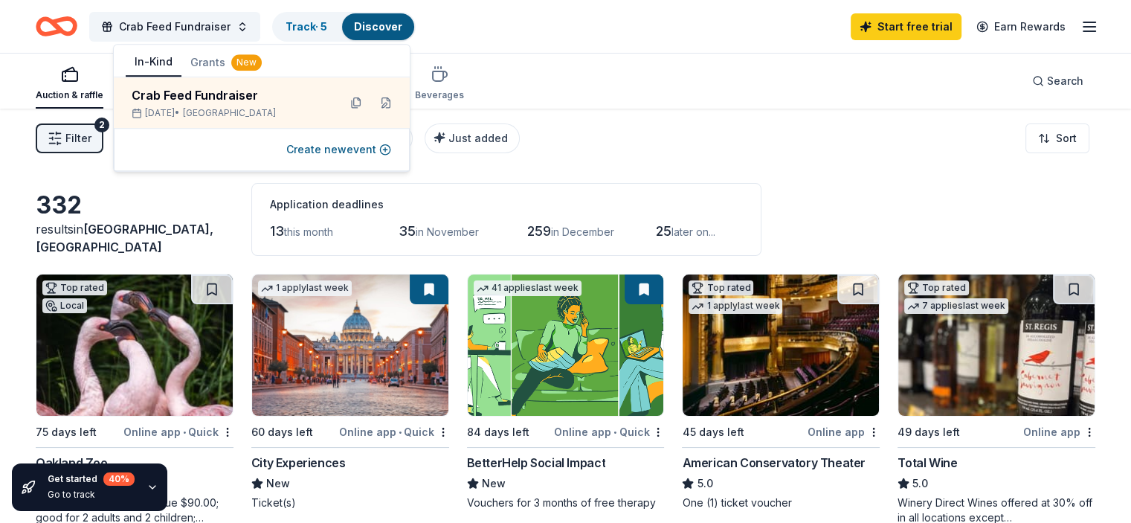
click at [179, 309] on img at bounding box center [134, 344] width 196 height 141
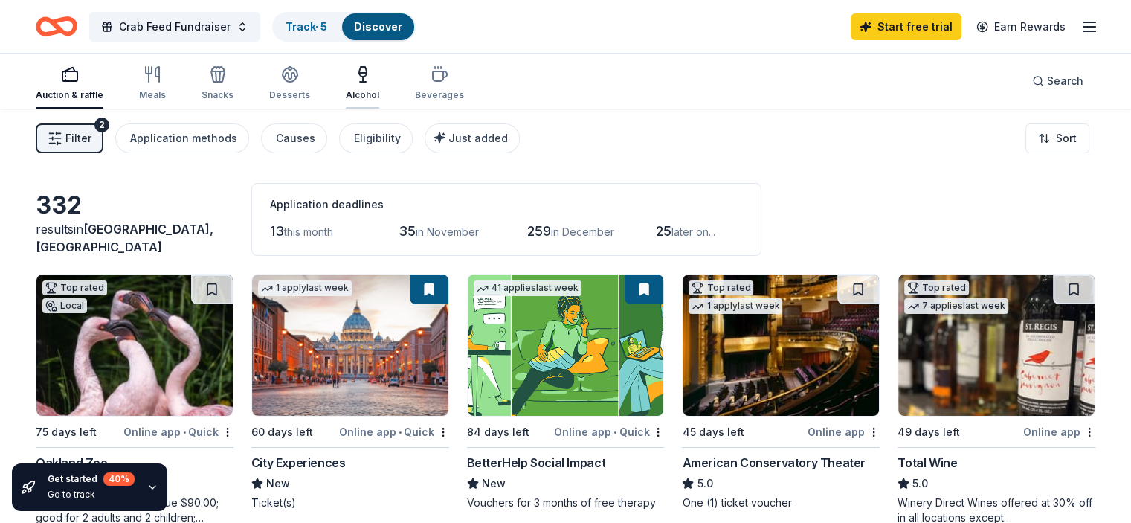
click at [367, 74] on icon "button" at bounding box center [362, 72] width 7 height 10
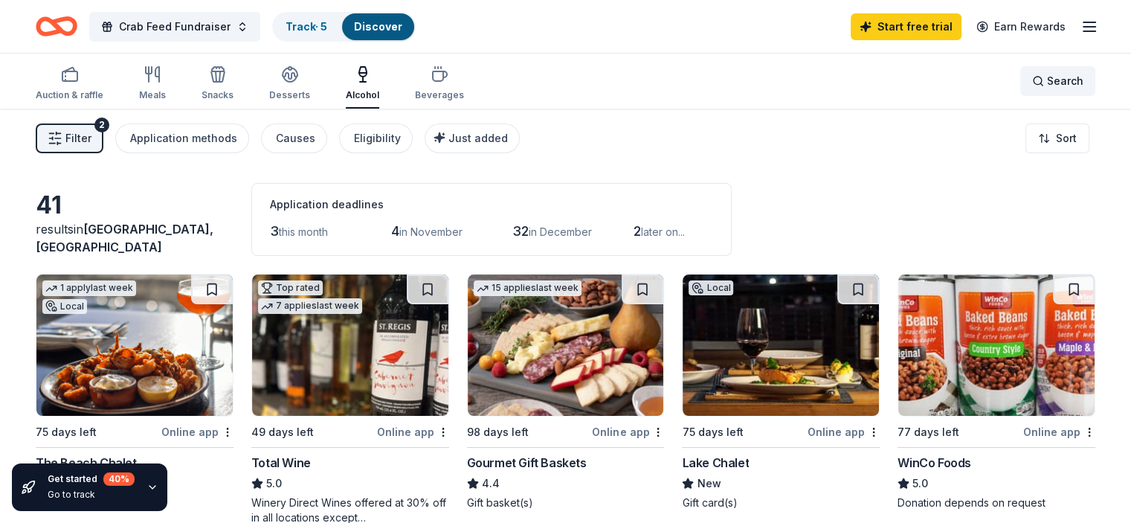
click at [1032, 83] on div "Search" at bounding box center [1057, 81] width 51 height 18
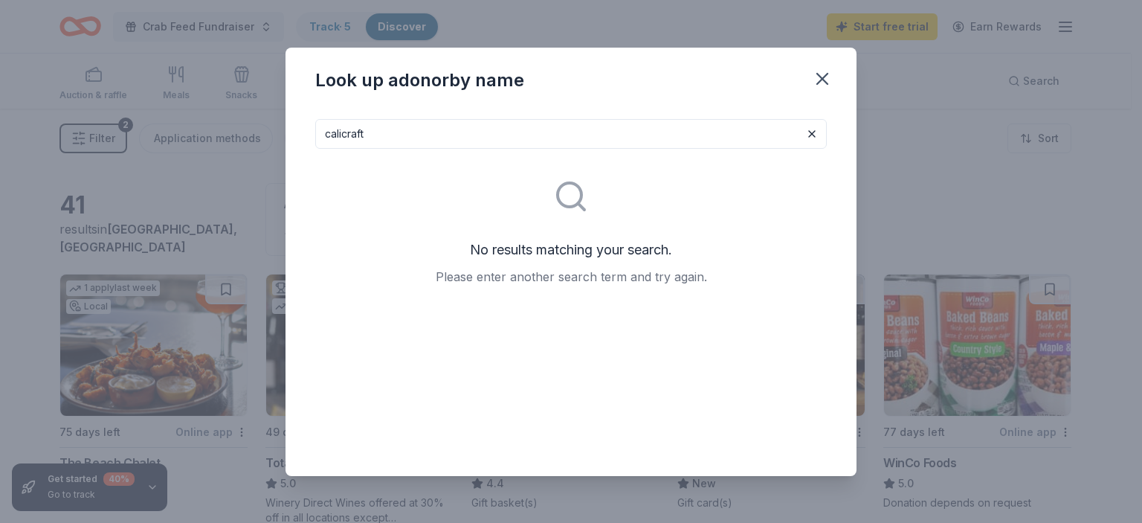
drag, startPoint x: 394, startPoint y: 130, endPoint x: 251, endPoint y: 127, distance: 143.5
click at [251, 127] on div "Look up a donor by name calicraft No results matching your search. Please enter…" at bounding box center [571, 261] width 1142 height 523
click at [489, 121] on input "Calicraft" at bounding box center [570, 134] width 511 height 30
type input "Calicraft Beer"
click at [816, 79] on icon "button" at bounding box center [822, 78] width 21 height 21
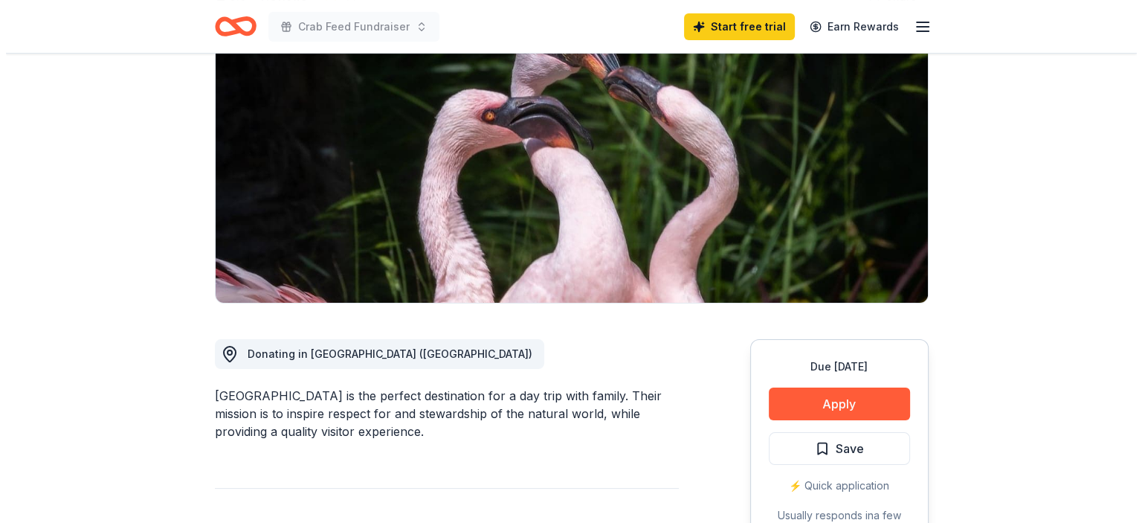
scroll to position [223, 0]
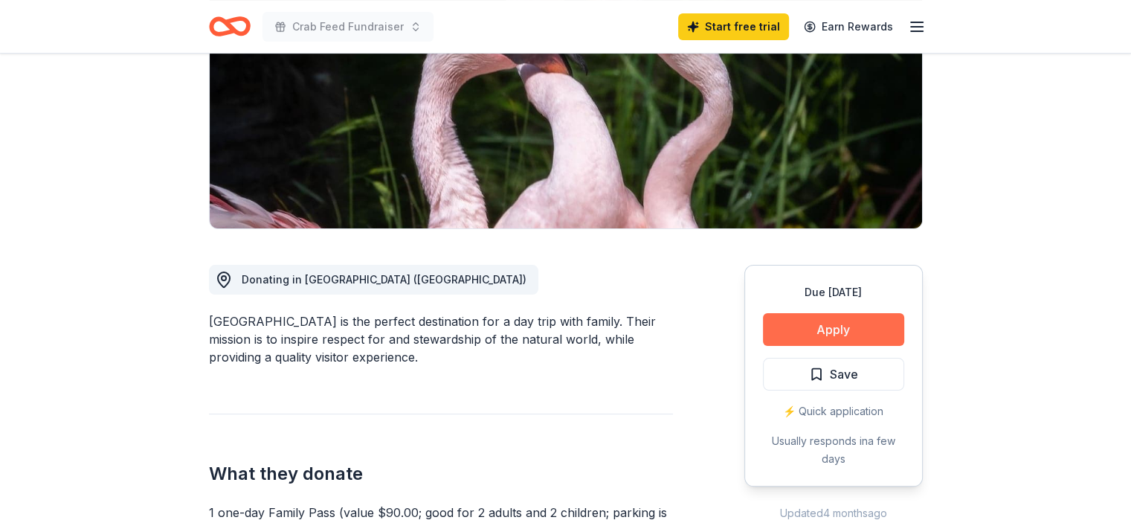
click at [845, 328] on button "Apply" at bounding box center [833, 329] width 141 height 33
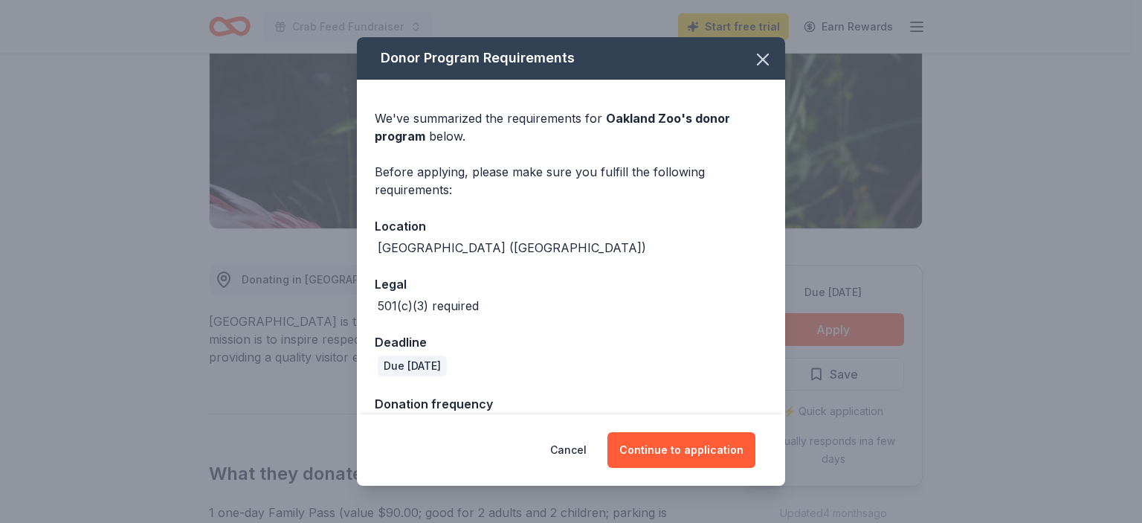
scroll to position [37, 0]
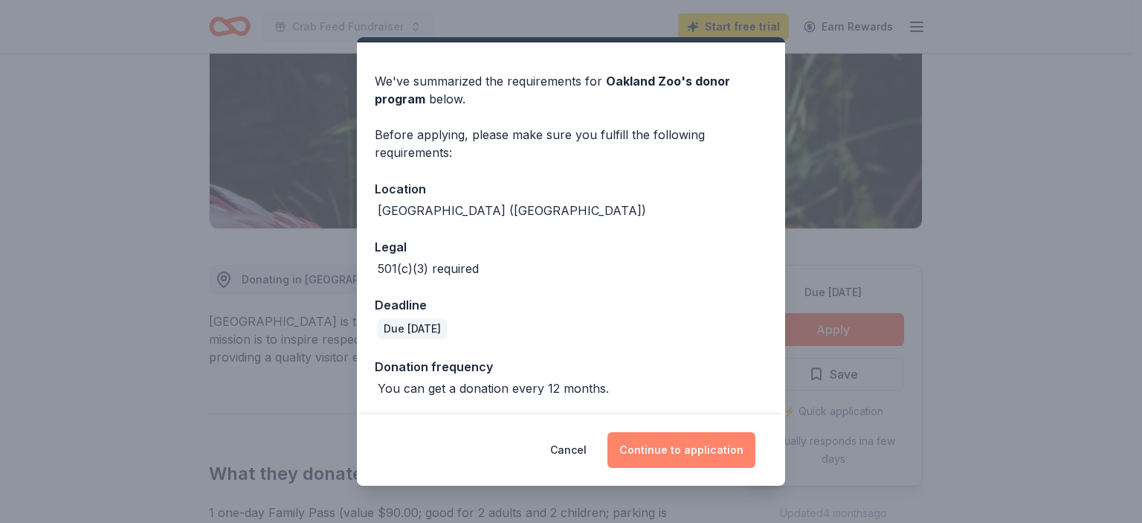
click at [656, 456] on button "Continue to application" at bounding box center [681, 450] width 148 height 36
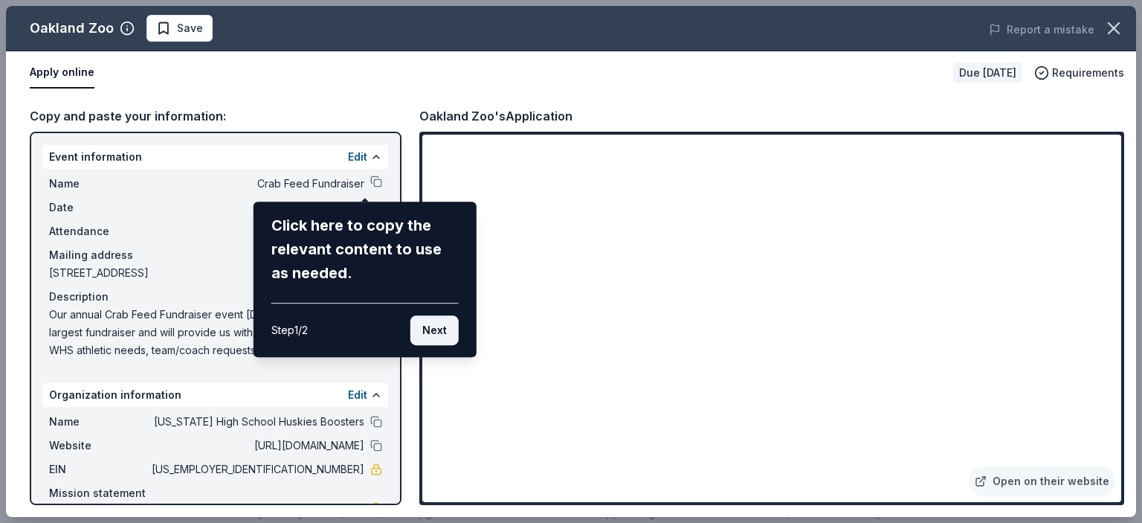
click at [429, 331] on button "Next" at bounding box center [434, 330] width 48 height 30
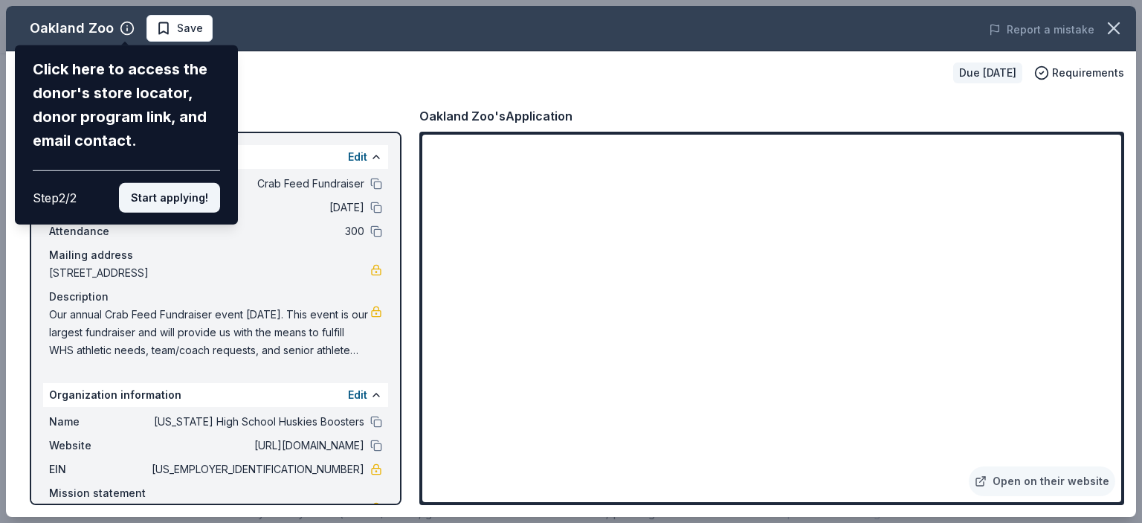
click at [161, 197] on button "Start applying!" at bounding box center [169, 198] width 101 height 30
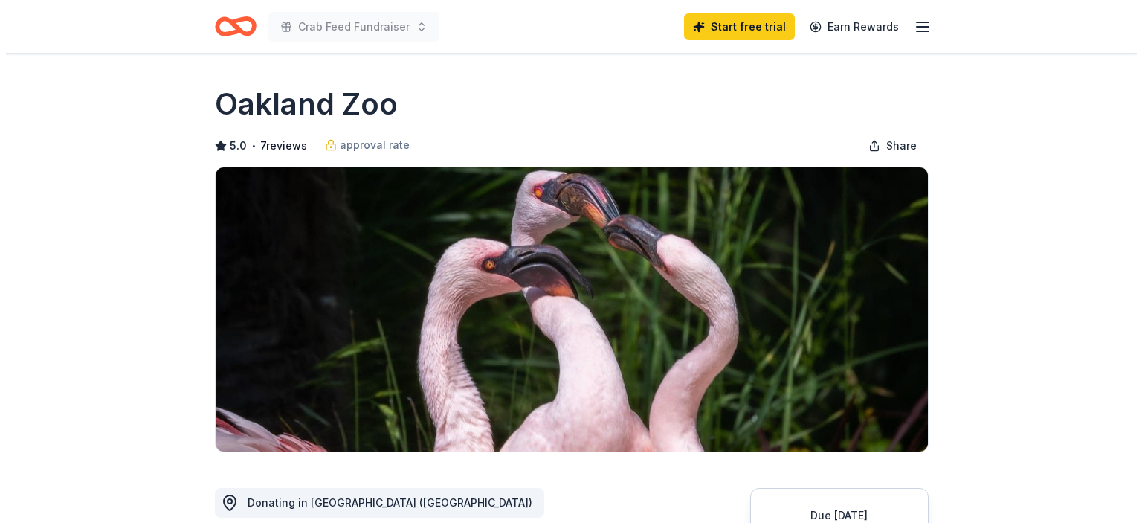
scroll to position [297, 0]
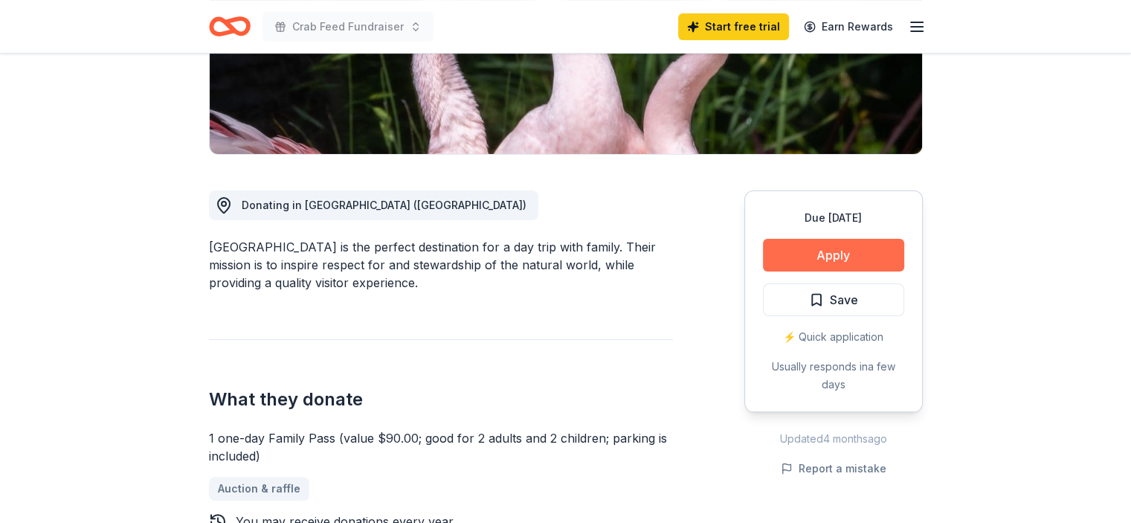
click at [833, 257] on button "Apply" at bounding box center [833, 255] width 141 height 33
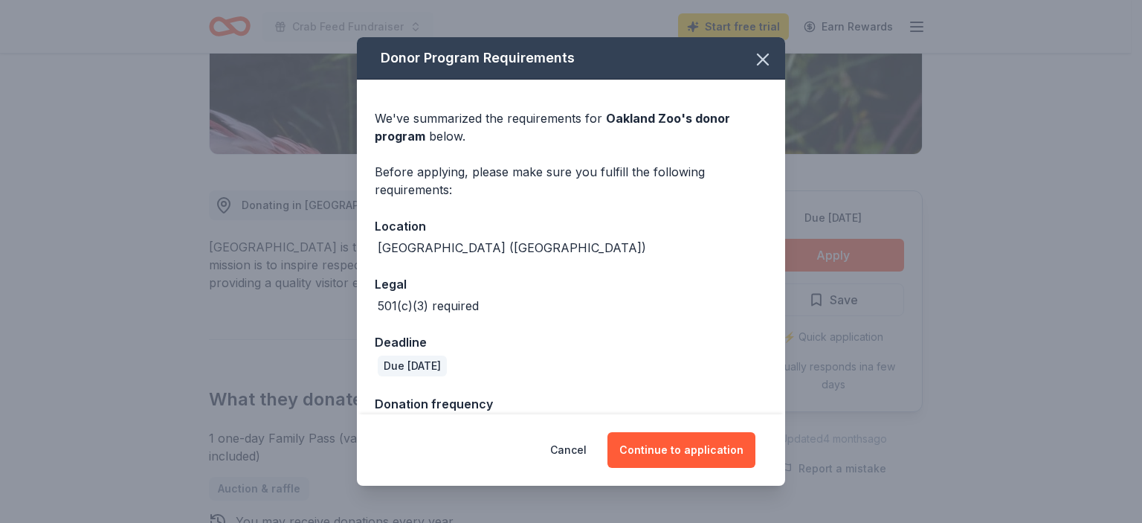
scroll to position [37, 0]
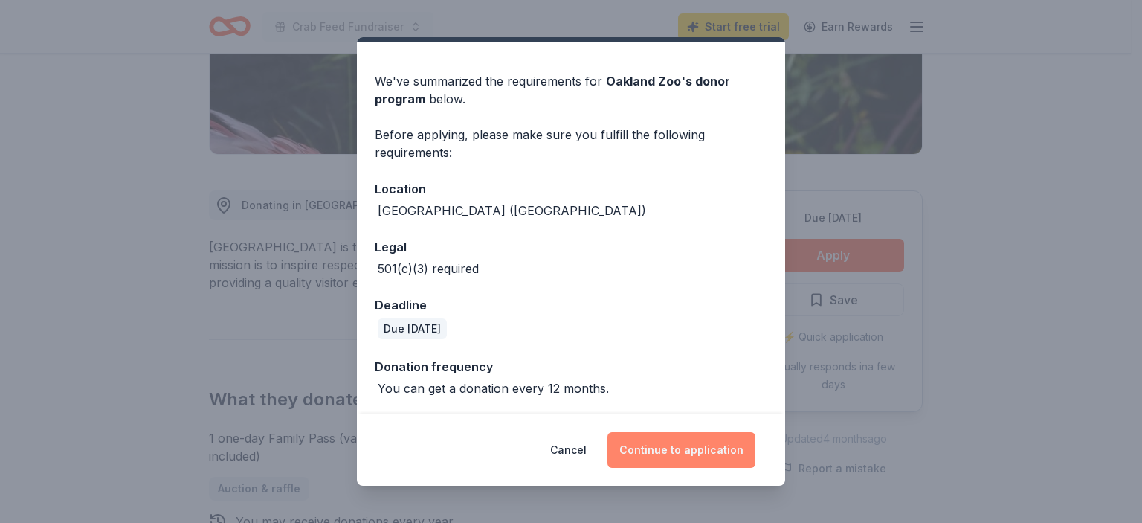
click at [666, 456] on button "Continue to application" at bounding box center [681, 450] width 148 height 36
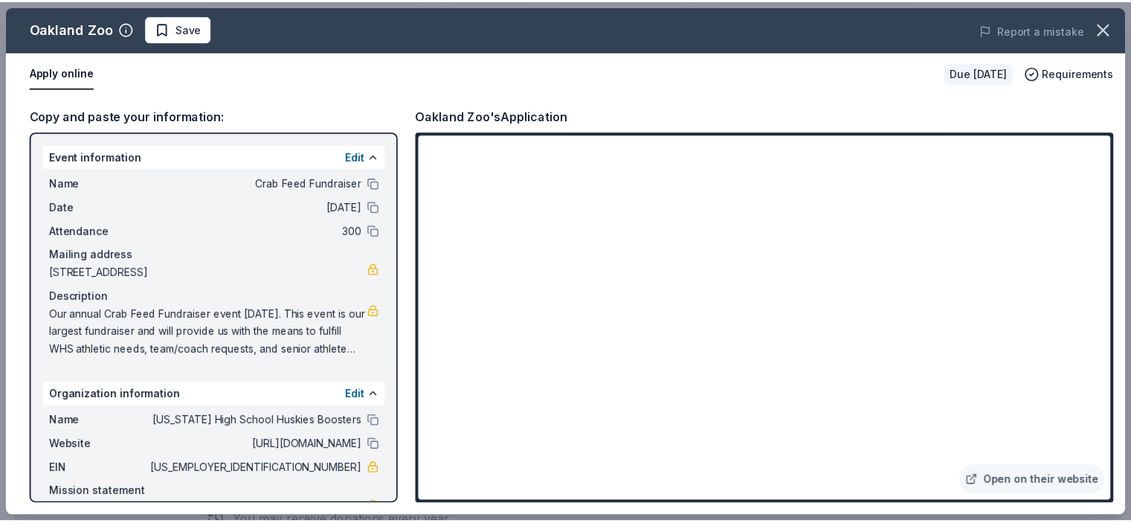
scroll to position [68, 0]
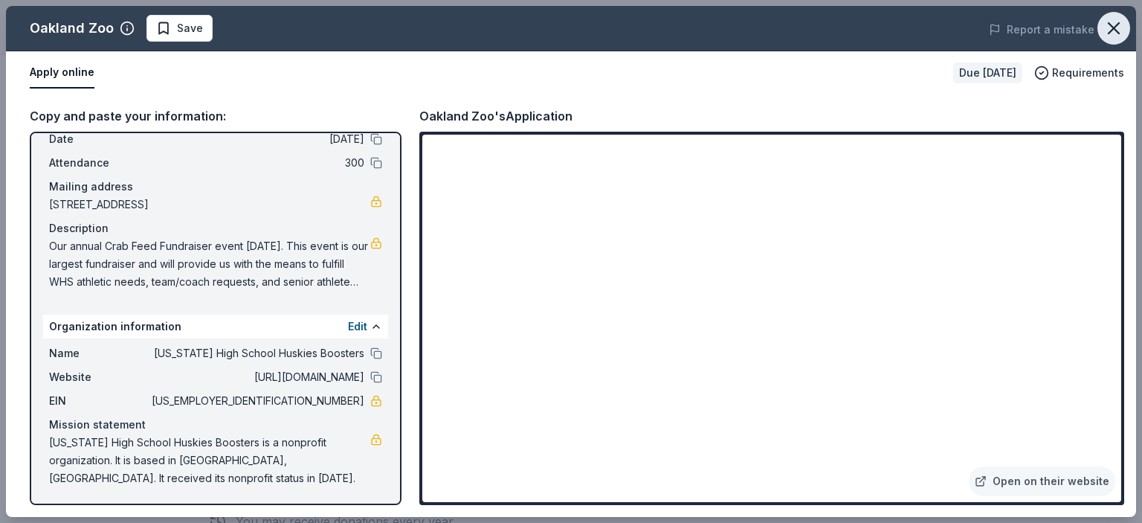
click at [1115, 25] on icon "button" at bounding box center [1113, 28] width 21 height 21
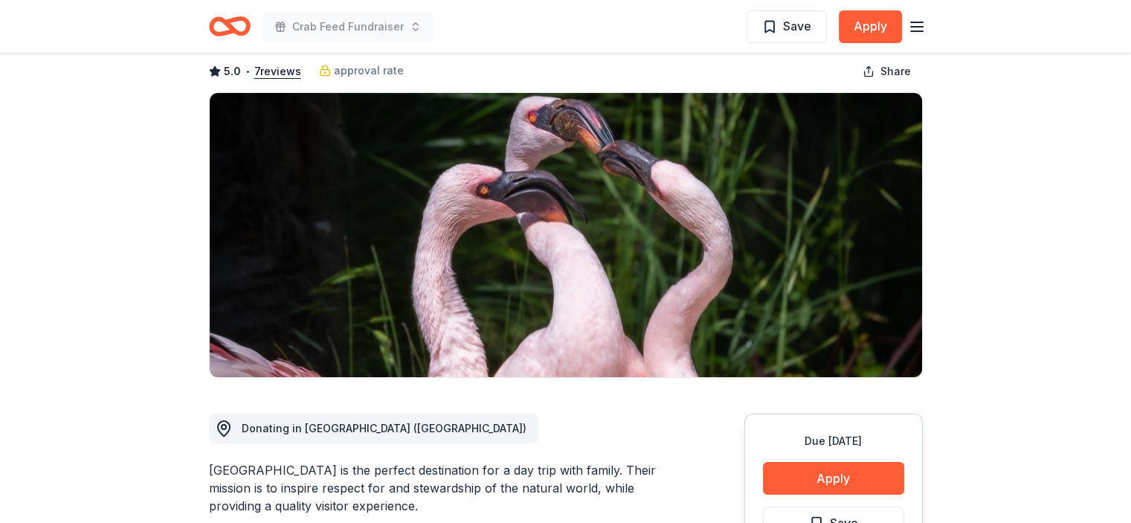
scroll to position [0, 0]
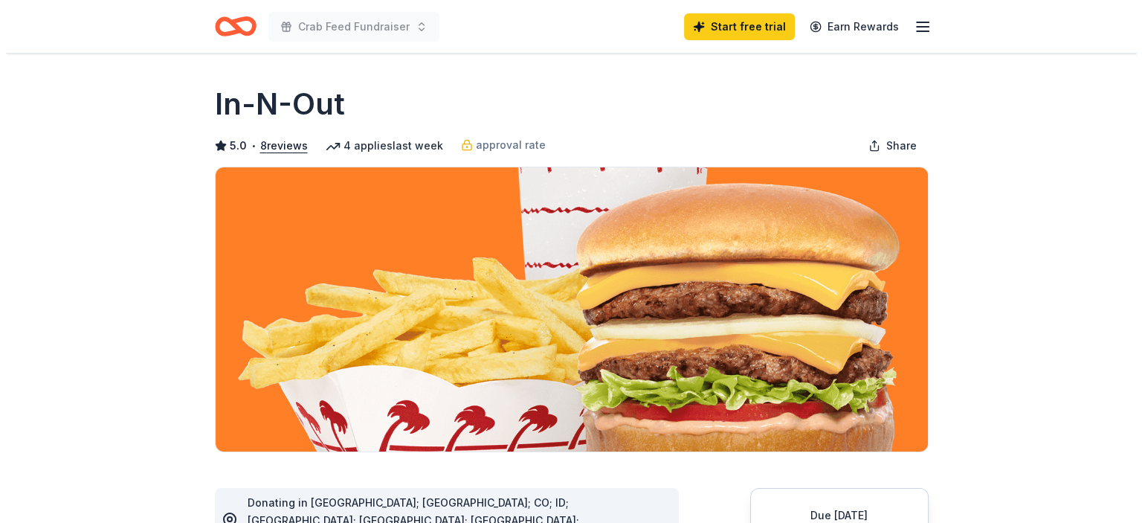
scroll to position [223, 0]
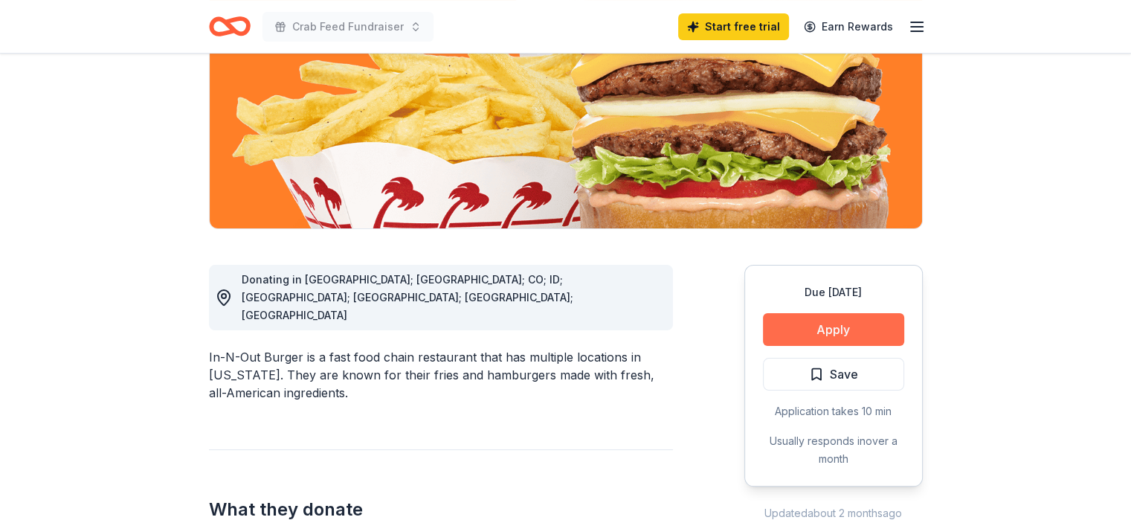
click at [822, 321] on button "Apply" at bounding box center [833, 329] width 141 height 33
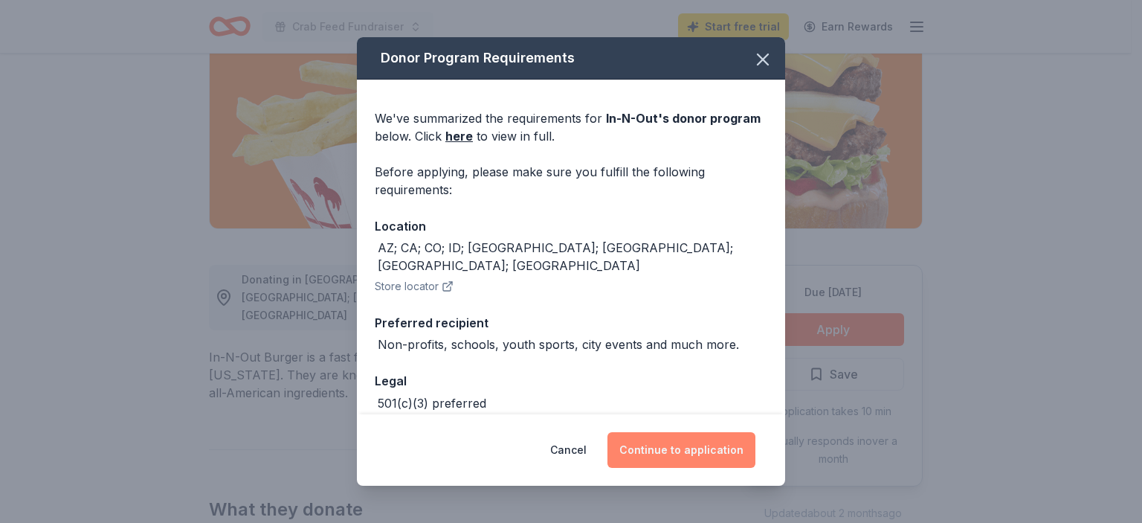
click at [653, 446] on button "Continue to application" at bounding box center [681, 450] width 148 height 36
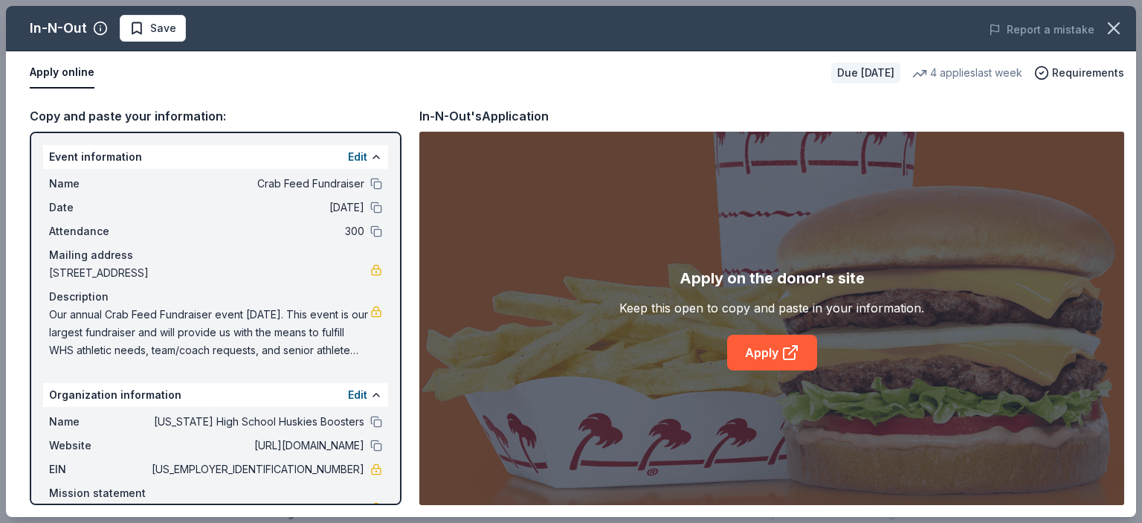
scroll to position [68, 0]
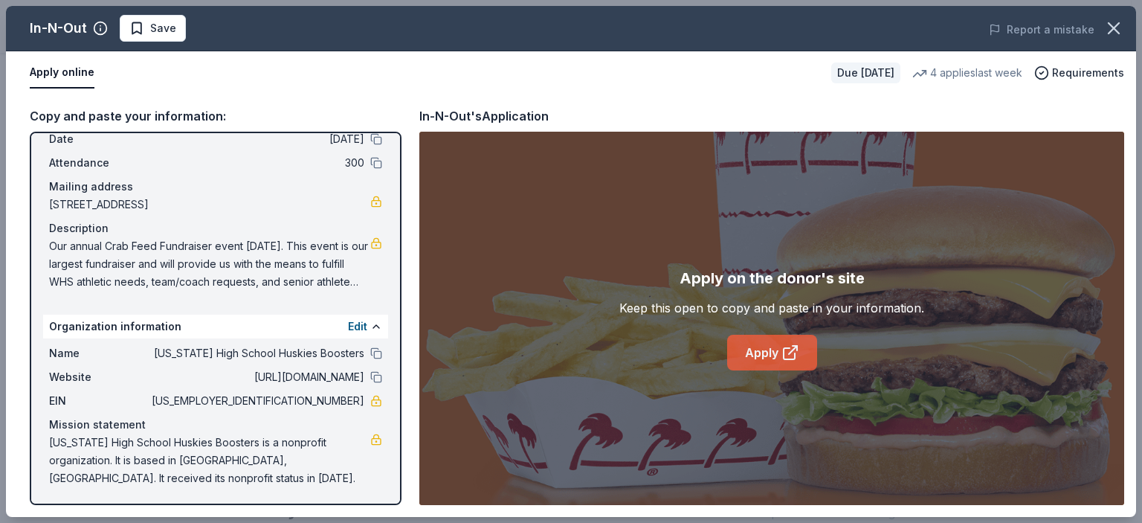
click at [737, 355] on link "Apply" at bounding box center [772, 353] width 90 height 36
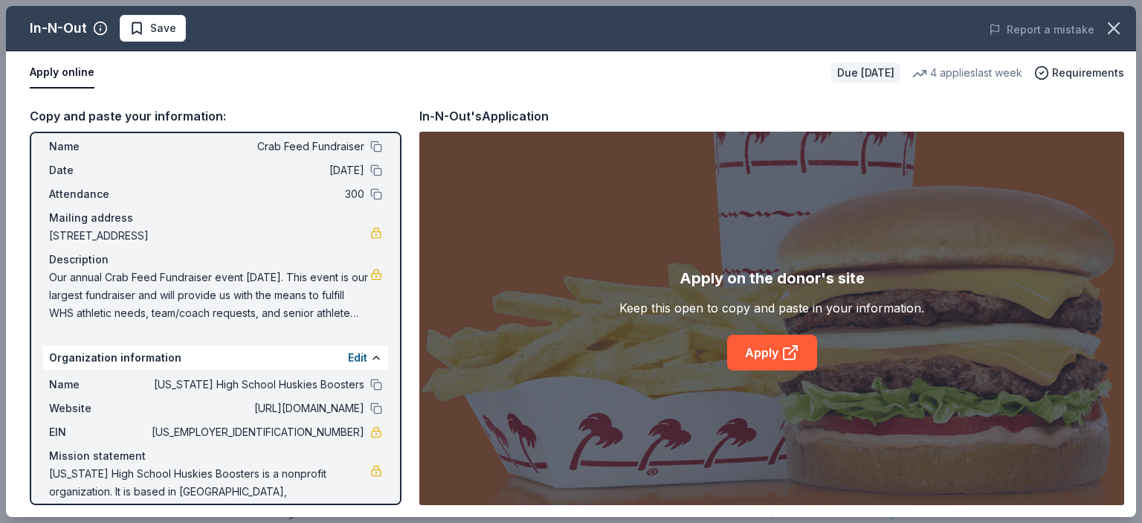
scroll to position [0, 0]
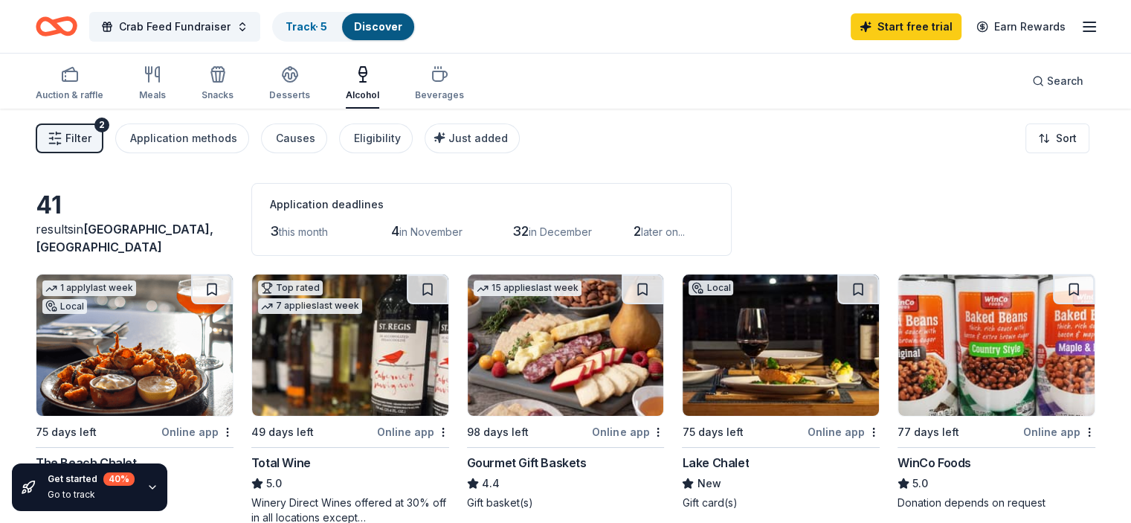
click at [91, 135] on span "Filter" at bounding box center [78, 138] width 26 height 18
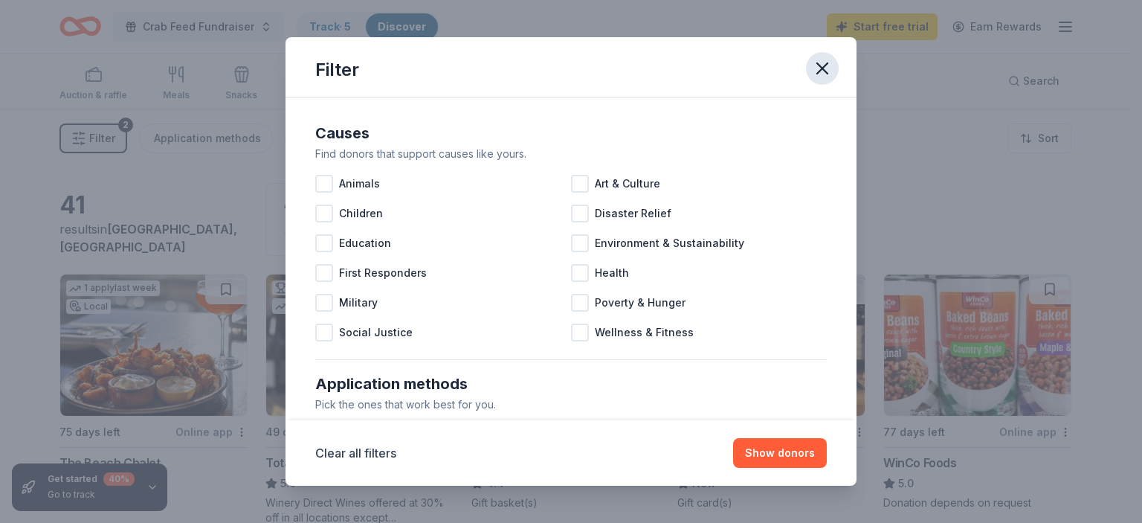
click at [816, 68] on icon "button" at bounding box center [822, 68] width 21 height 21
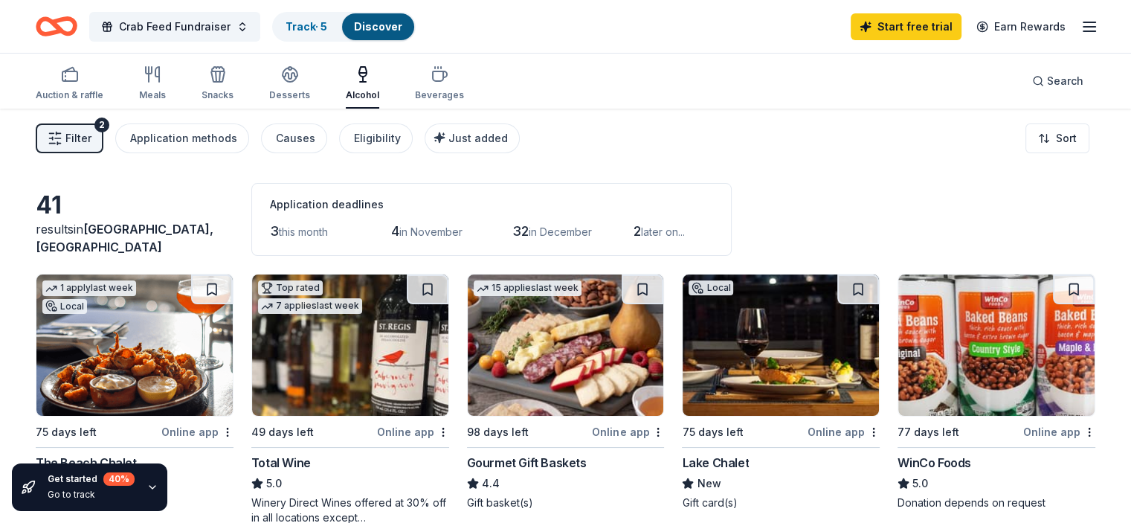
scroll to position [74, 0]
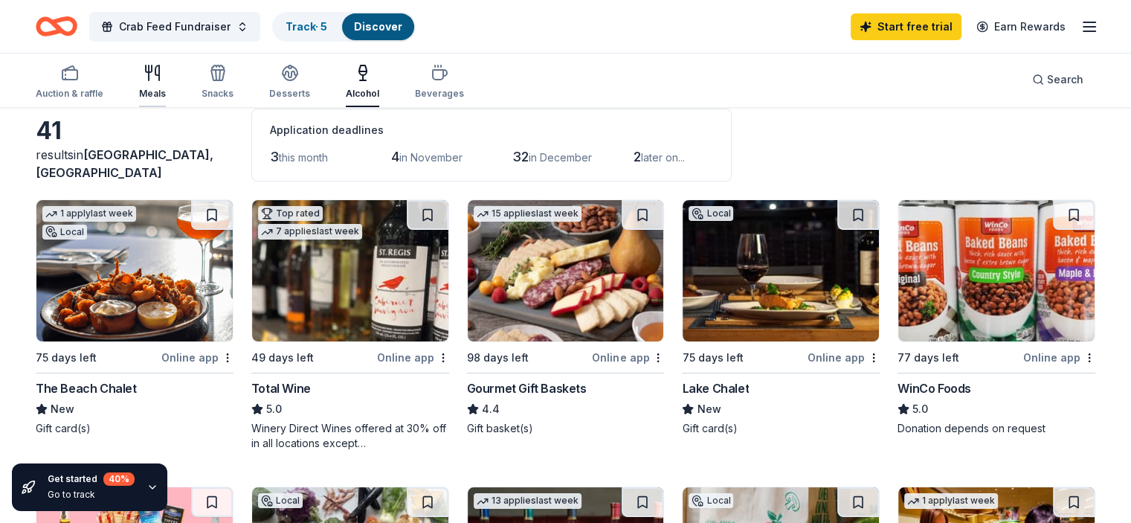
click at [161, 77] on icon "button" at bounding box center [152, 73] width 18 height 18
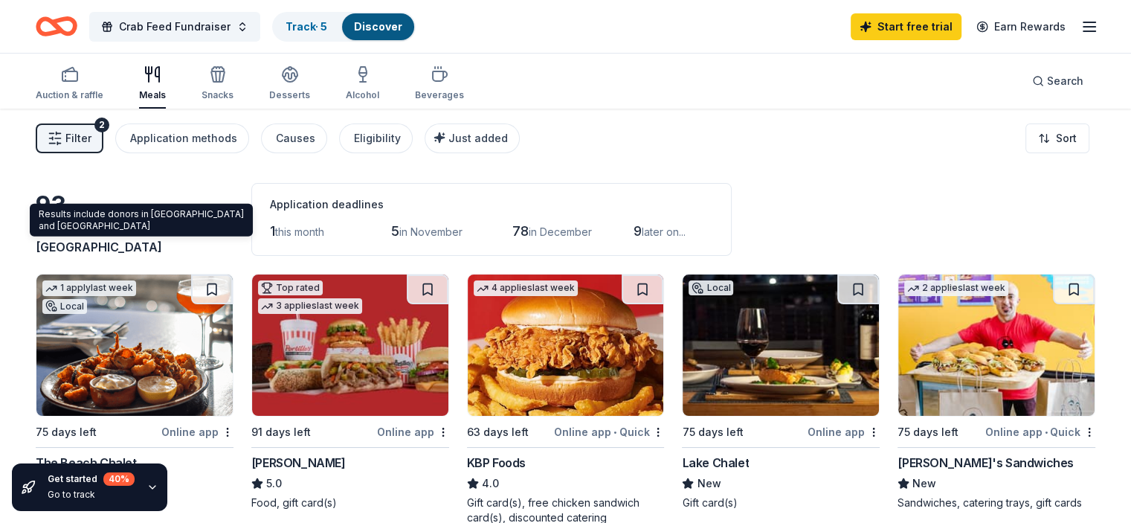
click at [119, 248] on span "Fremont, CA" at bounding box center [125, 238] width 178 height 33
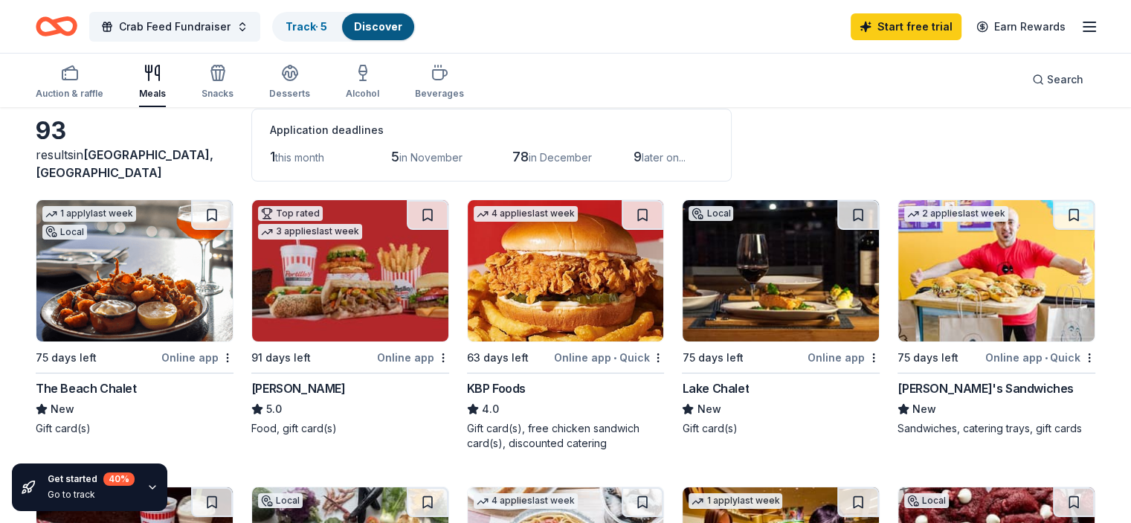
scroll to position [149, 0]
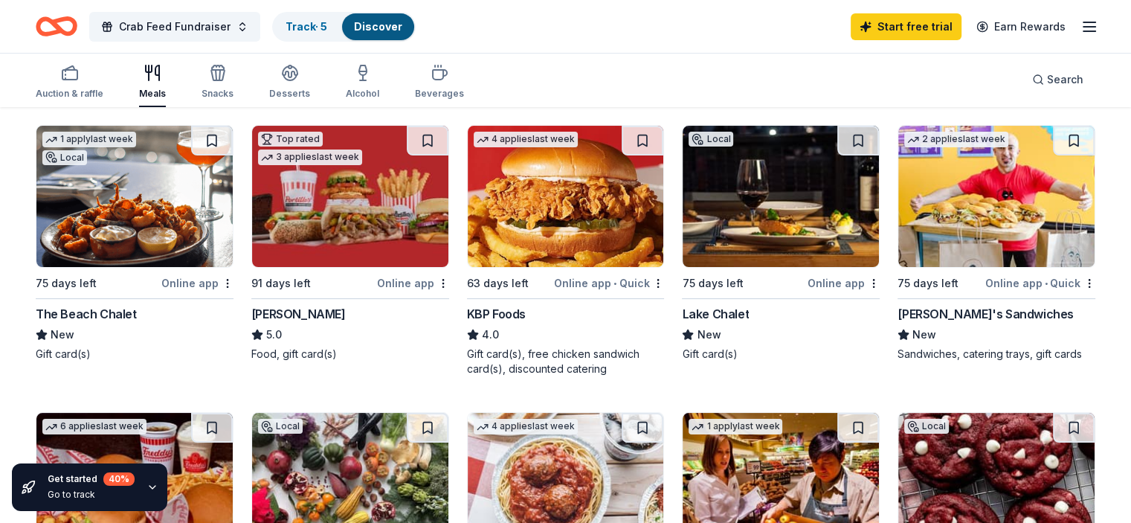
click at [95, 201] on img at bounding box center [134, 196] width 196 height 141
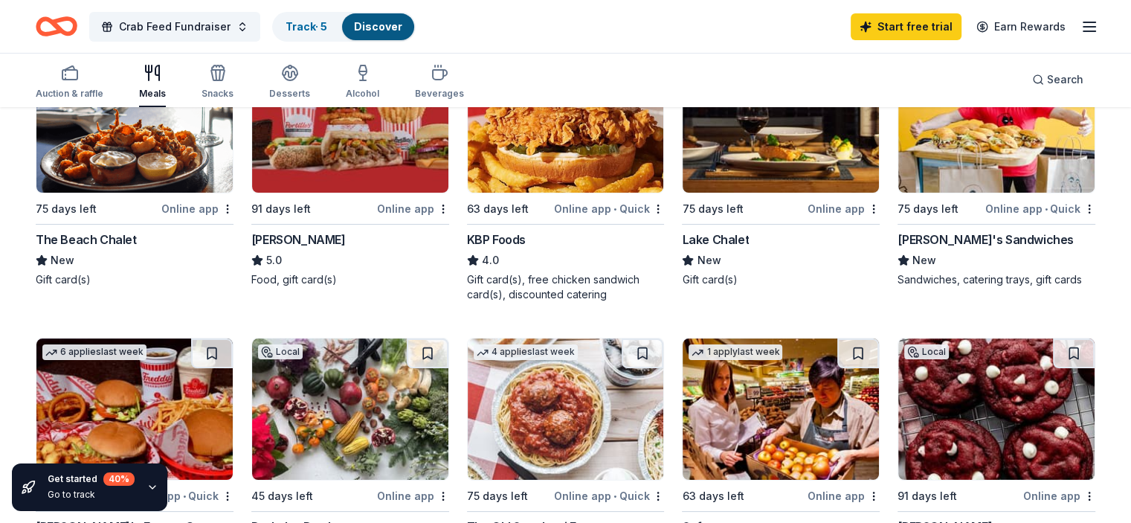
scroll to position [74, 0]
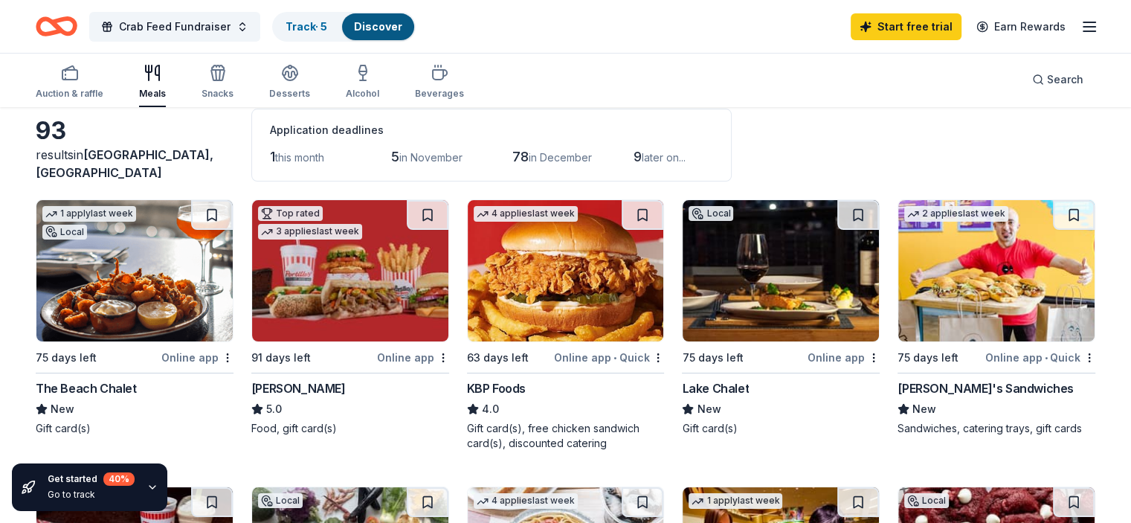
click at [961, 263] on img at bounding box center [996, 270] width 196 height 141
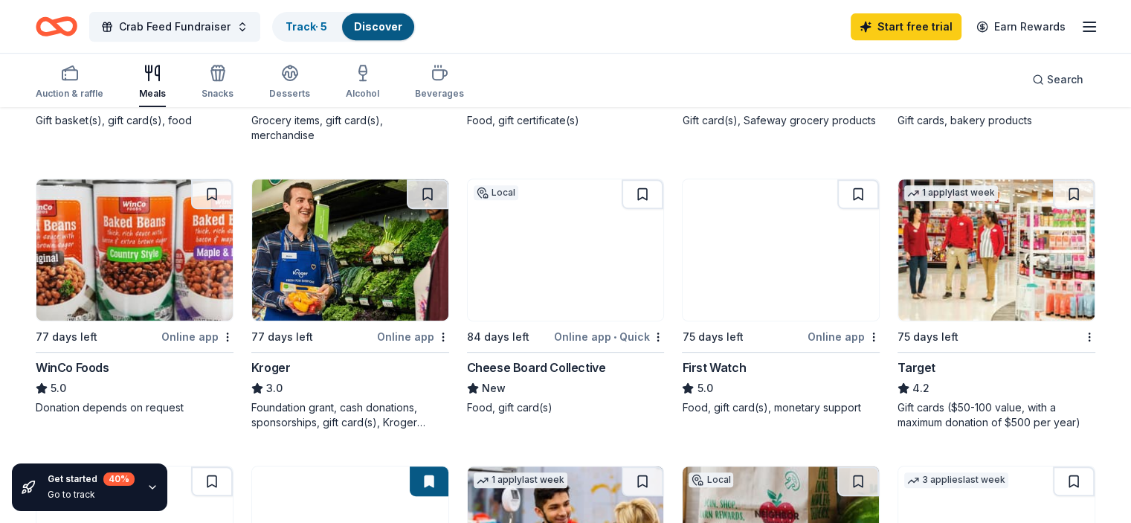
scroll to position [0, 0]
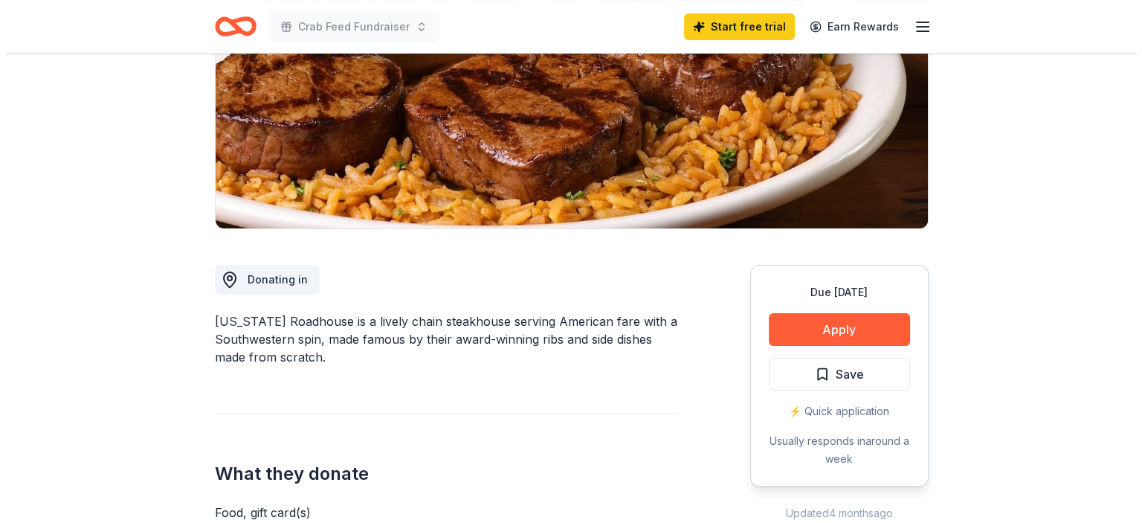
scroll to position [297, 0]
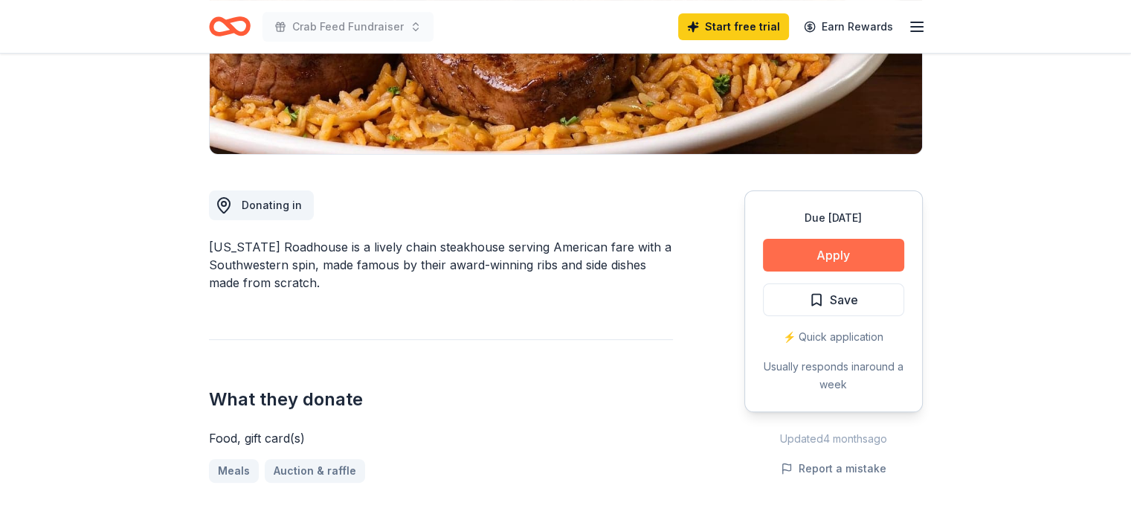
click at [819, 246] on button "Apply" at bounding box center [833, 255] width 141 height 33
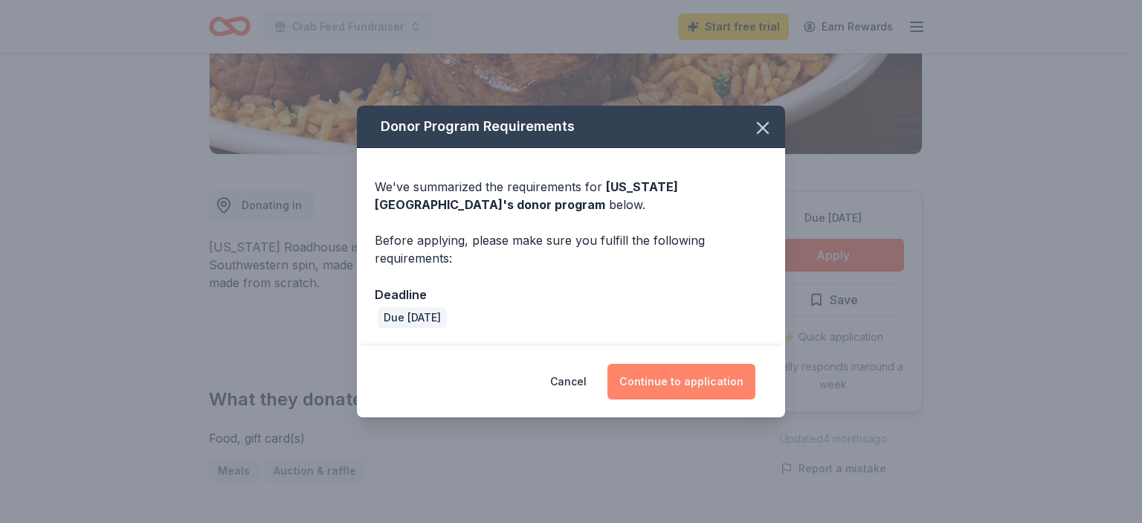
click at [663, 386] on button "Continue to application" at bounding box center [681, 382] width 148 height 36
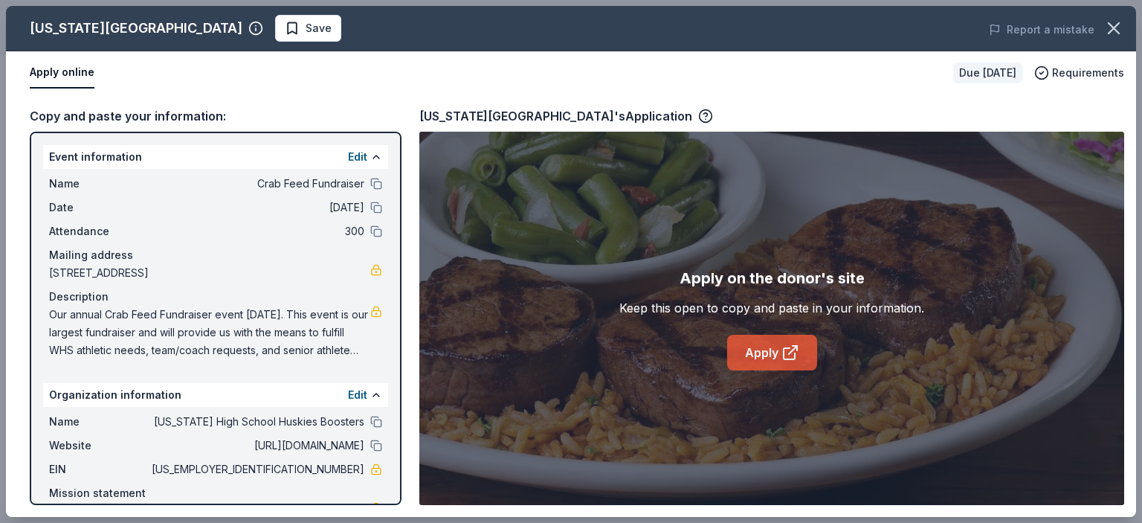
click at [761, 358] on link "Apply" at bounding box center [772, 353] width 90 height 36
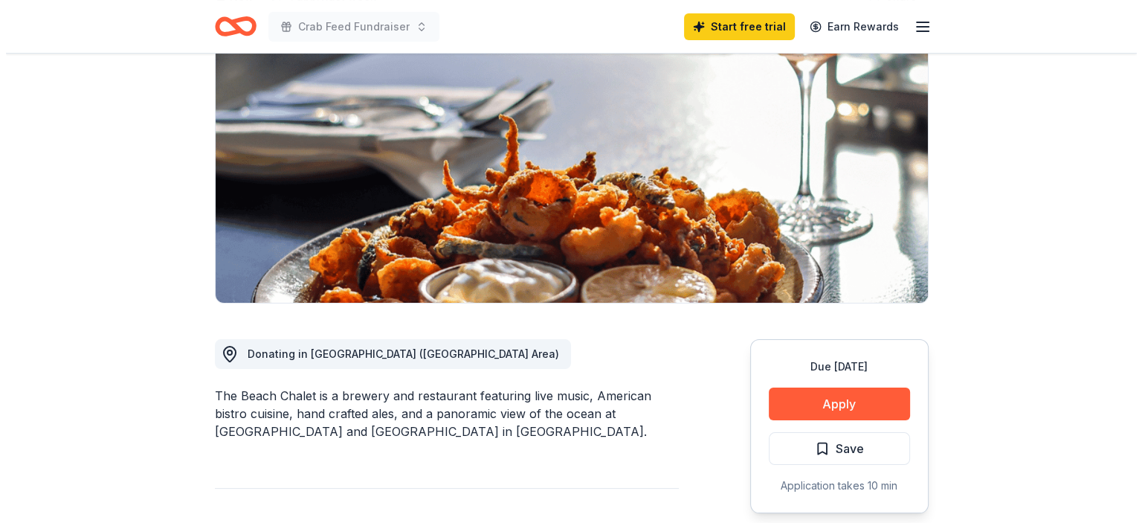
scroll to position [297, 0]
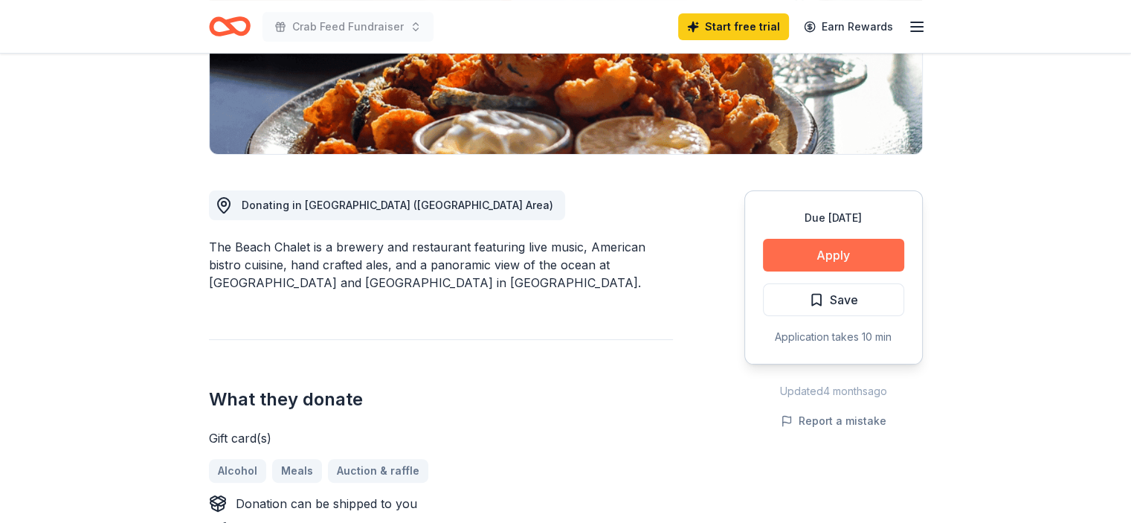
click at [832, 255] on button "Apply" at bounding box center [833, 255] width 141 height 33
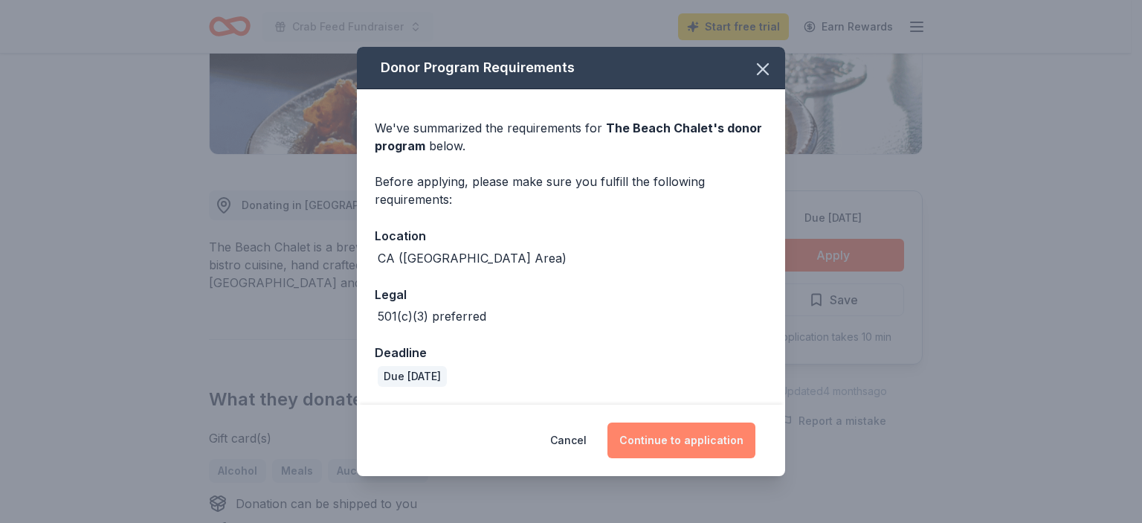
click at [673, 443] on button "Continue to application" at bounding box center [681, 440] width 148 height 36
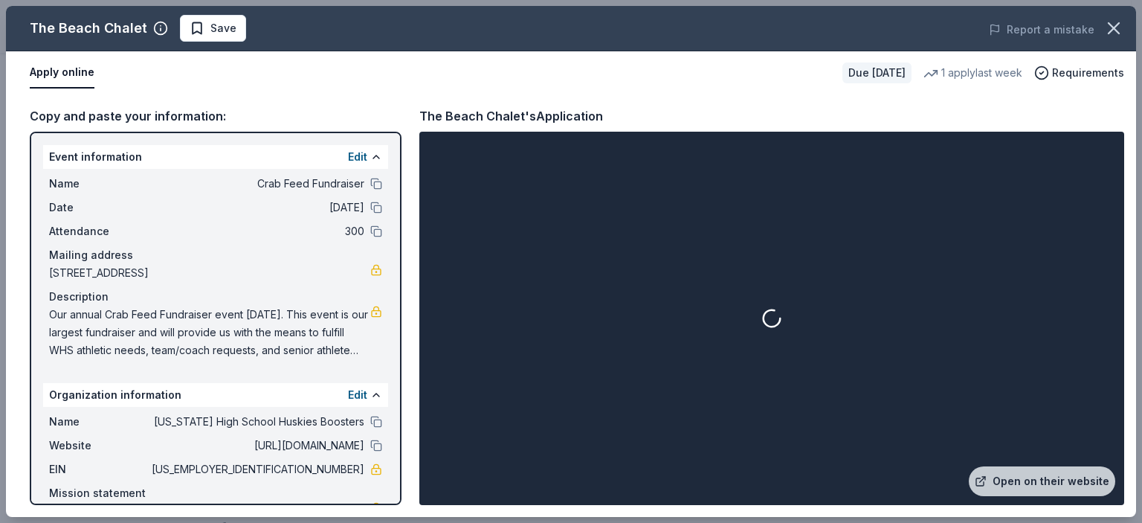
scroll to position [68, 0]
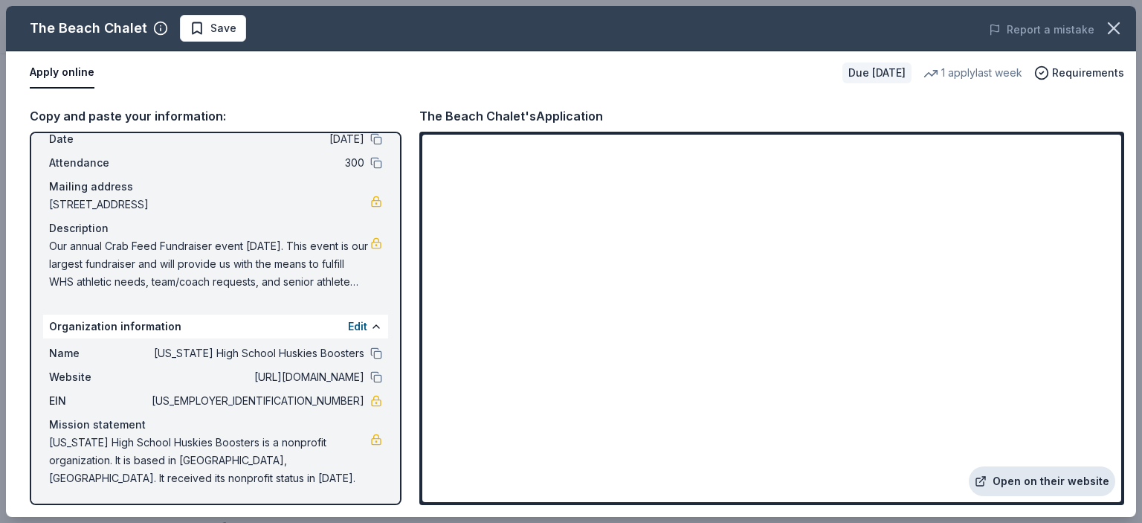
click at [1062, 480] on link "Open on their website" at bounding box center [1042, 481] width 146 height 30
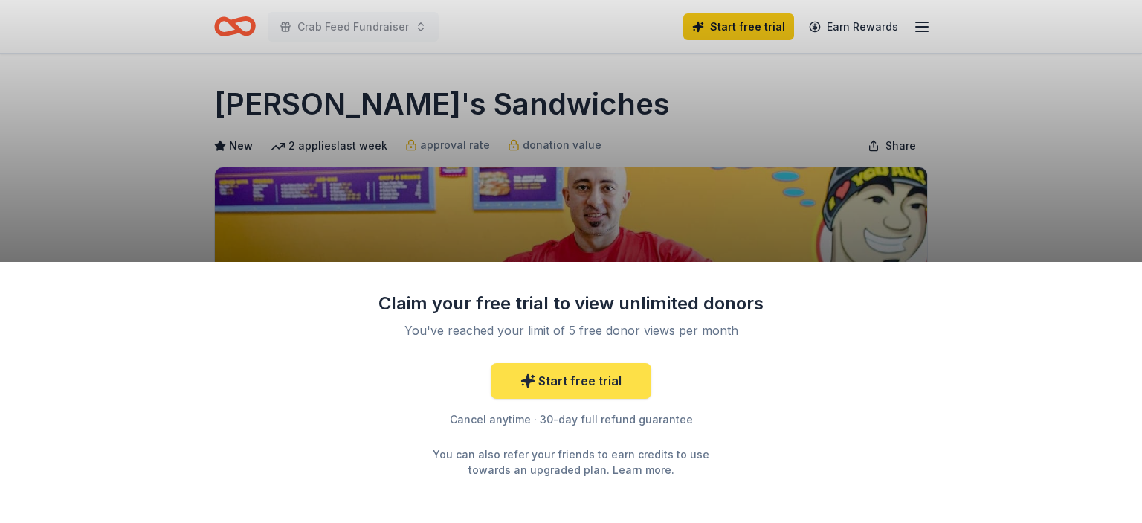
click at [562, 383] on link "Start free trial" at bounding box center [571, 381] width 161 height 36
click at [562, 374] on link "Start free trial" at bounding box center [571, 381] width 161 height 36
